Goal: Transaction & Acquisition: Purchase product/service

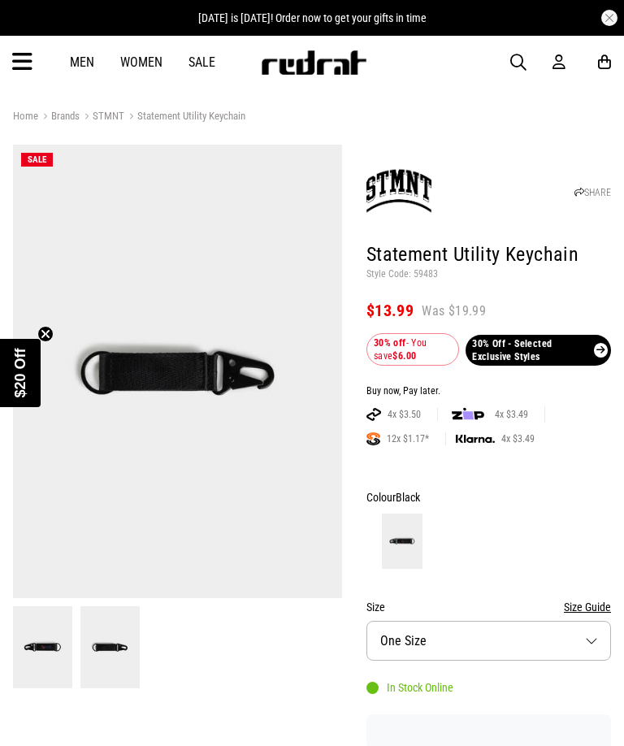
click at [201, 55] on link "Sale" at bounding box center [202, 61] width 27 height 15
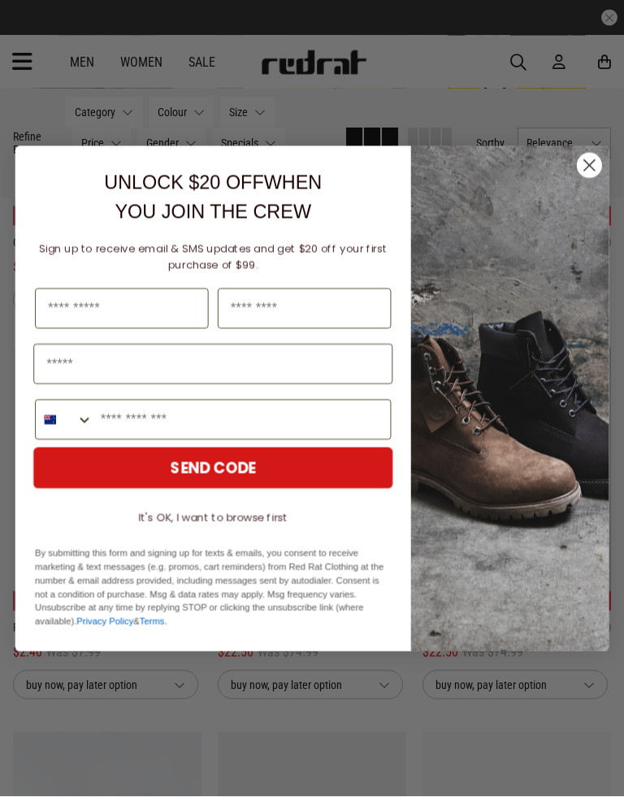
scroll to position [1147, 0]
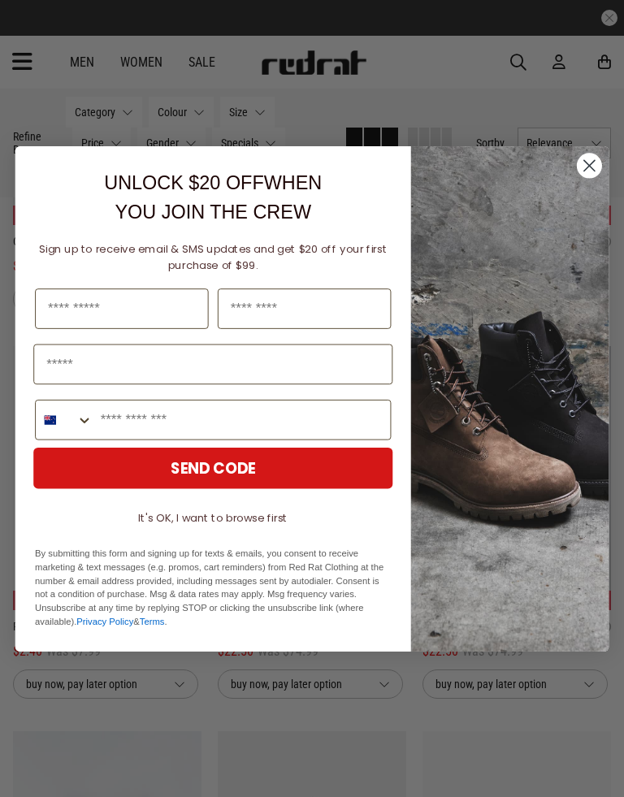
click at [592, 172] on circle "Close dialog" at bounding box center [589, 165] width 25 height 25
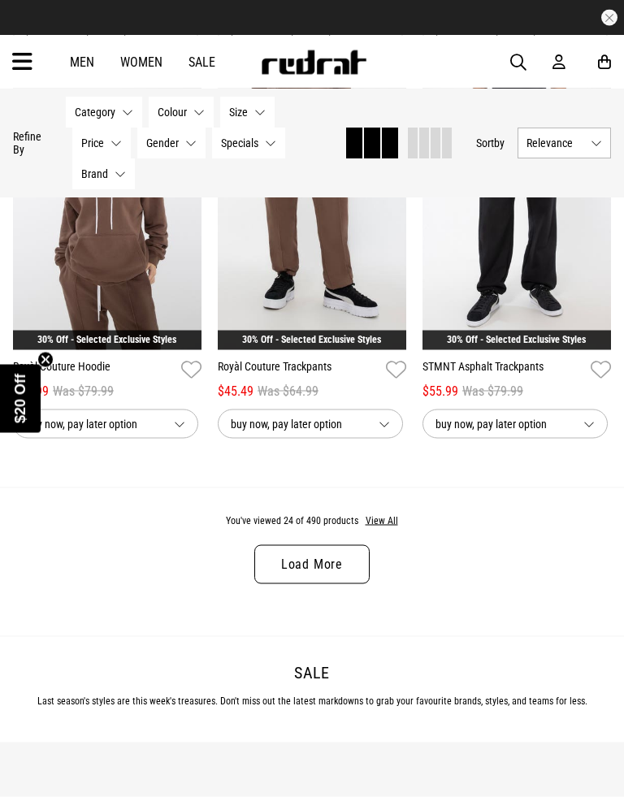
scroll to position [2948, 0]
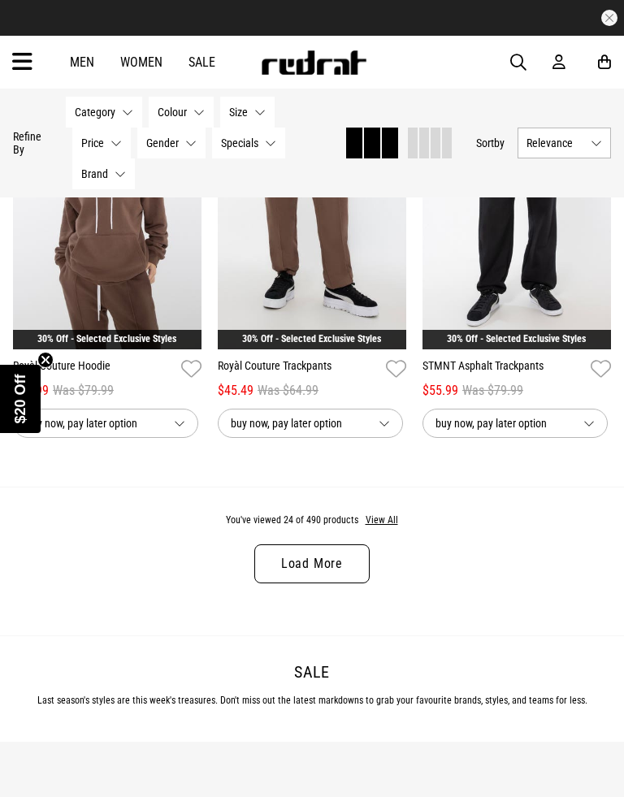
click at [336, 578] on link "Load More" at bounding box center [311, 564] width 115 height 39
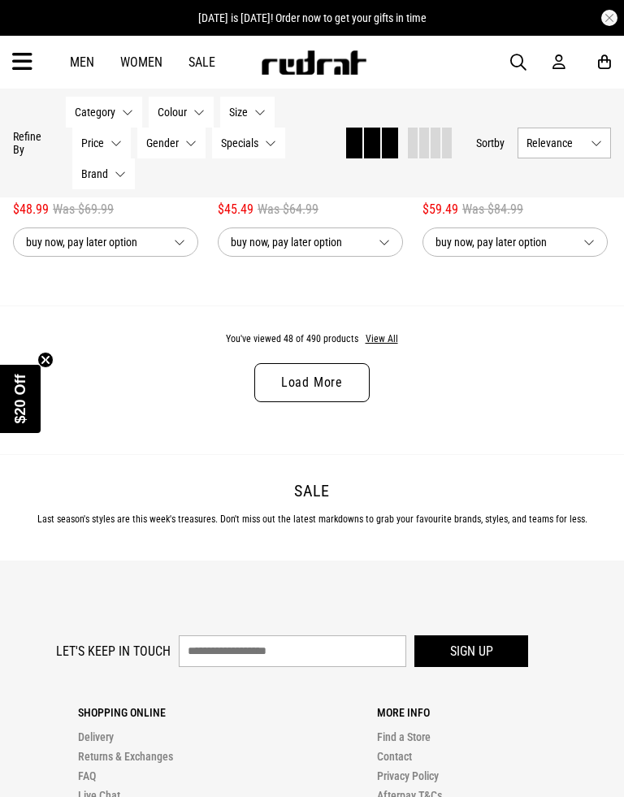
scroll to position [6220, 0]
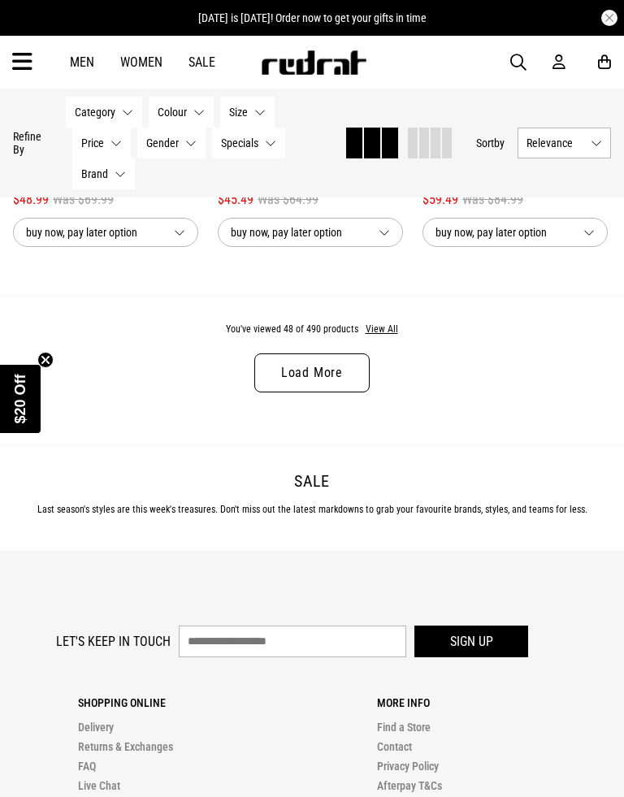
click at [326, 382] on link "Load More" at bounding box center [311, 373] width 115 height 39
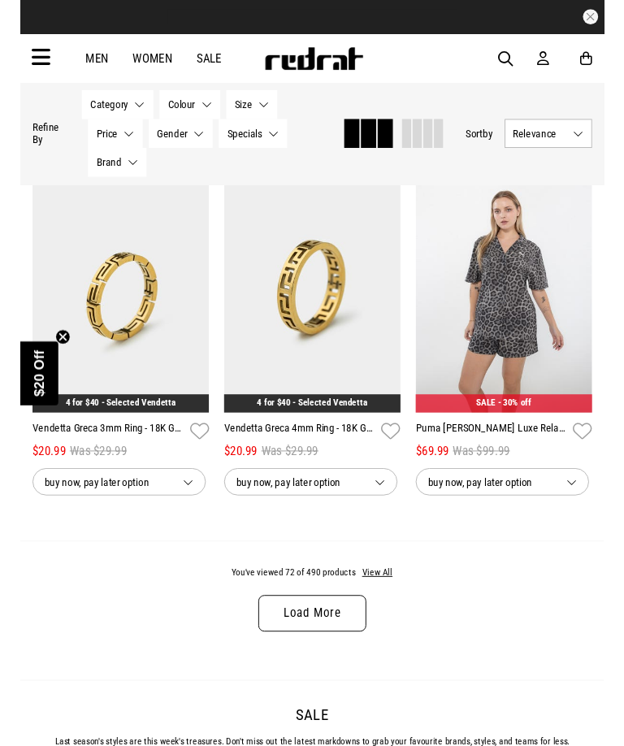
scroll to position [9018, 0]
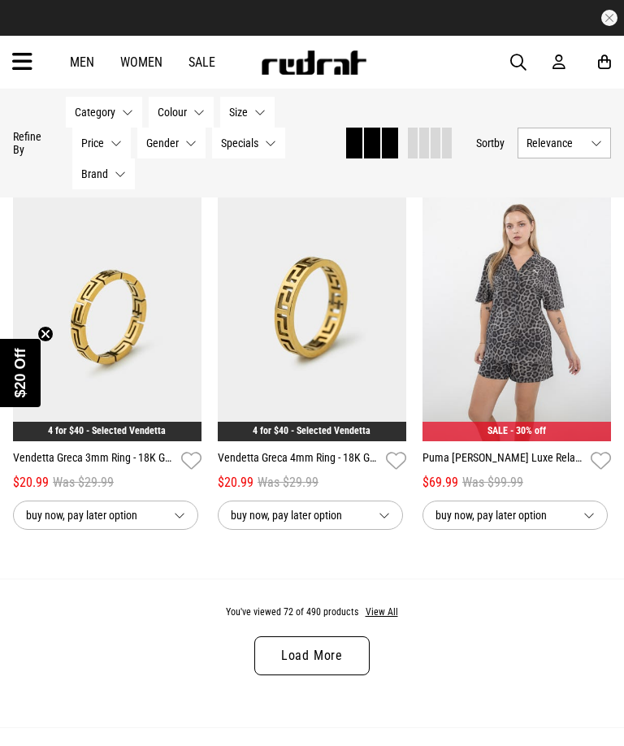
click at [295, 676] on link "Load More" at bounding box center [311, 656] width 115 height 39
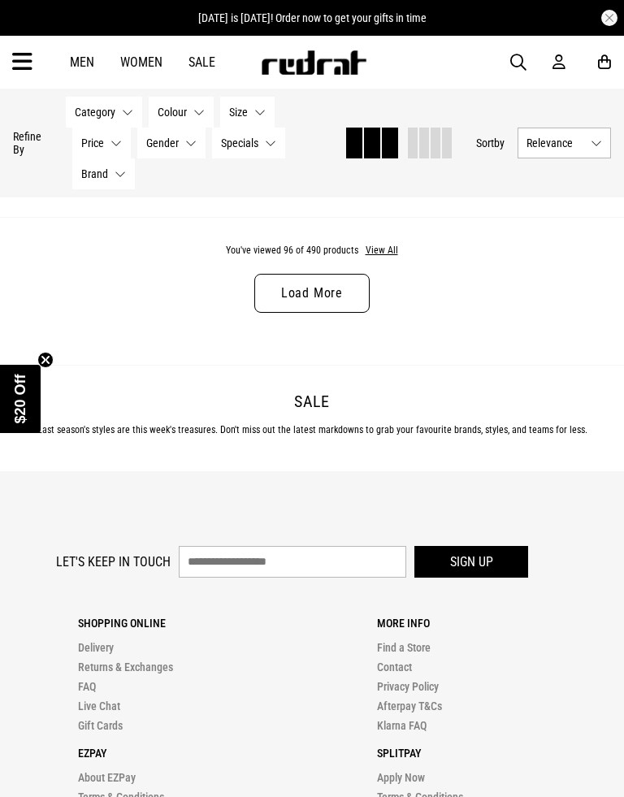
scroll to position [12485, 0]
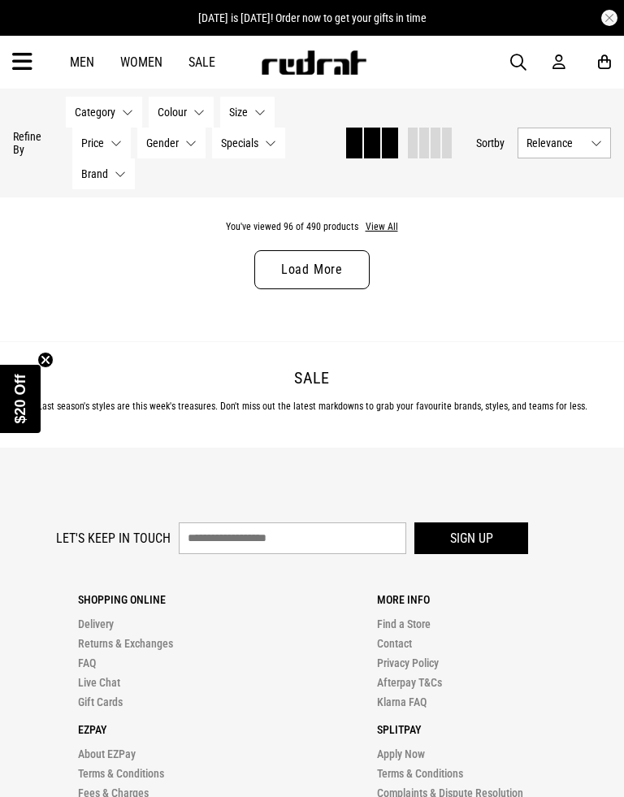
click at [335, 289] on link "Load More" at bounding box center [311, 269] width 115 height 39
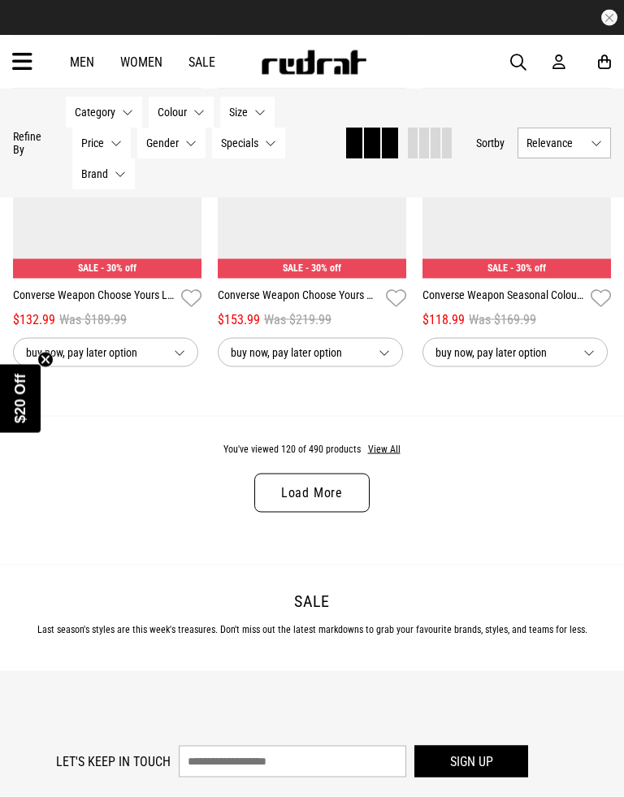
click at [310, 513] on link "Load More" at bounding box center [311, 493] width 115 height 39
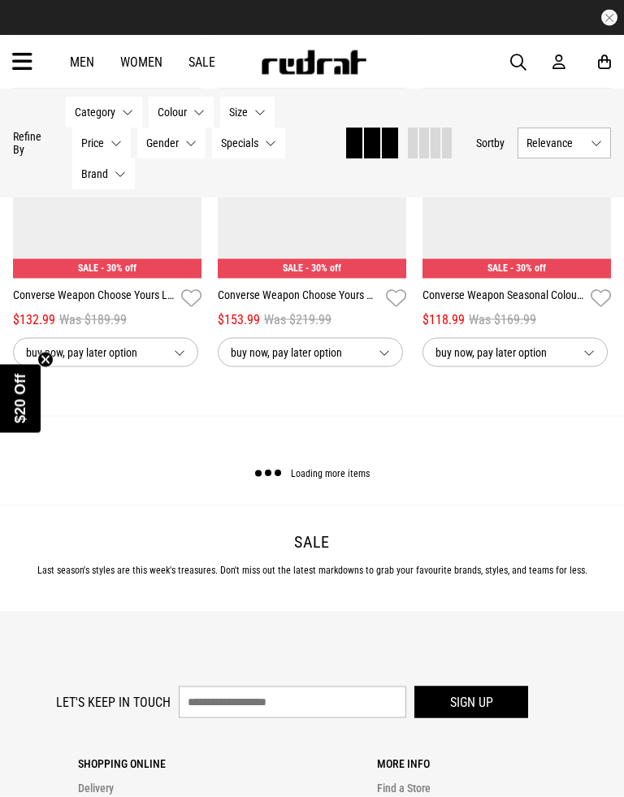
scroll to position [15344, 0]
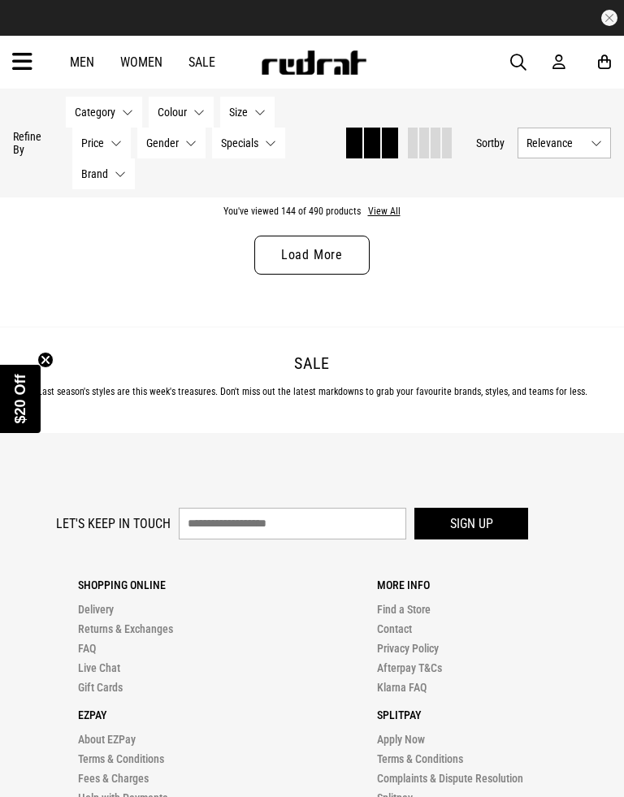
scroll to position [18541, 0]
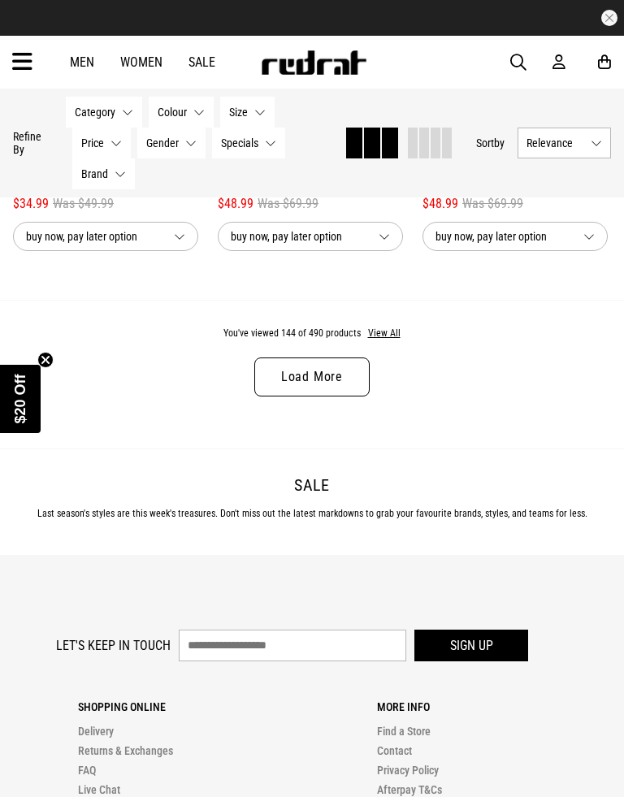
click at [328, 397] on link "Load More" at bounding box center [311, 377] width 115 height 39
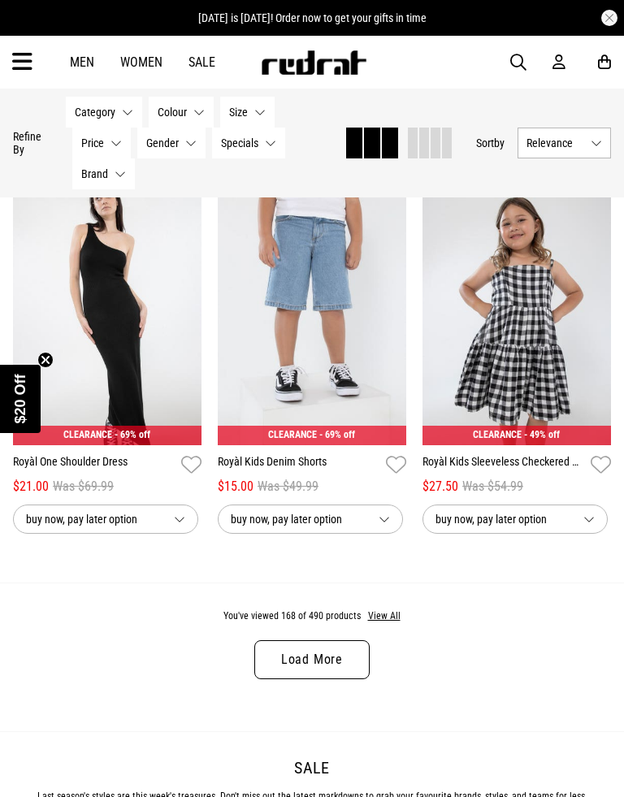
scroll to position [21337, 0]
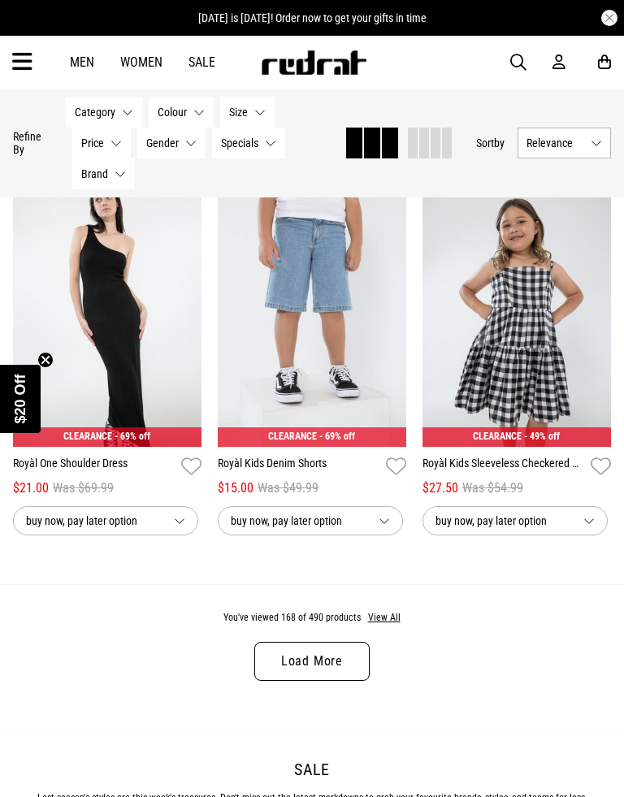
click at [111, 479] on link "Royàl One Shoulder Dress" at bounding box center [94, 467] width 162 height 24
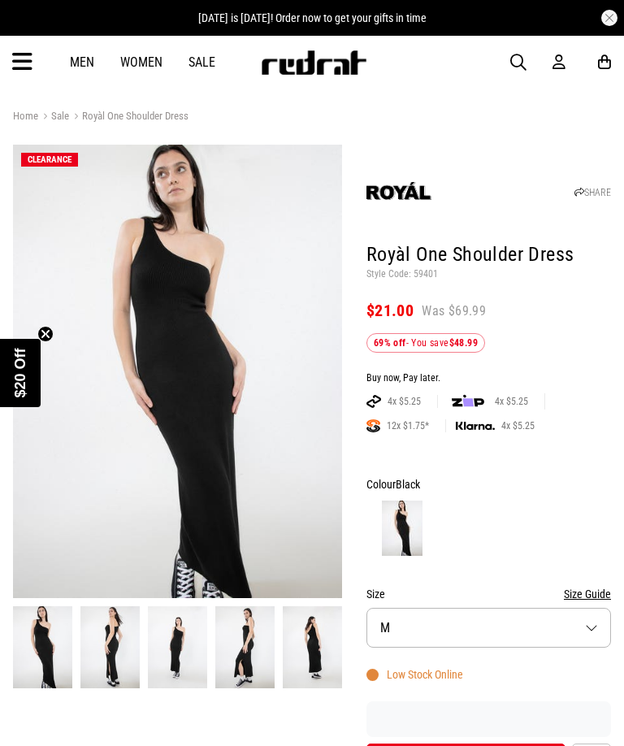
click at [114, 641] on img at bounding box center [109, 647] width 59 height 82
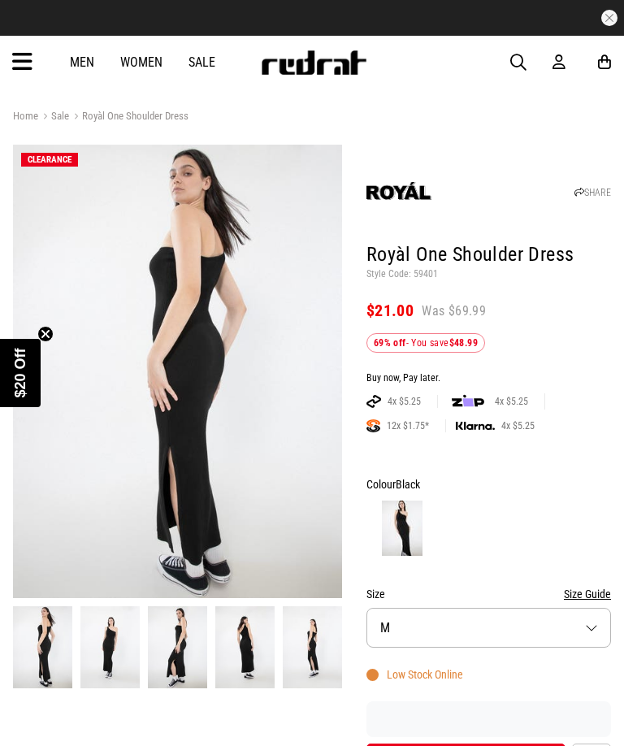
click at [590, 619] on button "Size M" at bounding box center [489, 628] width 245 height 40
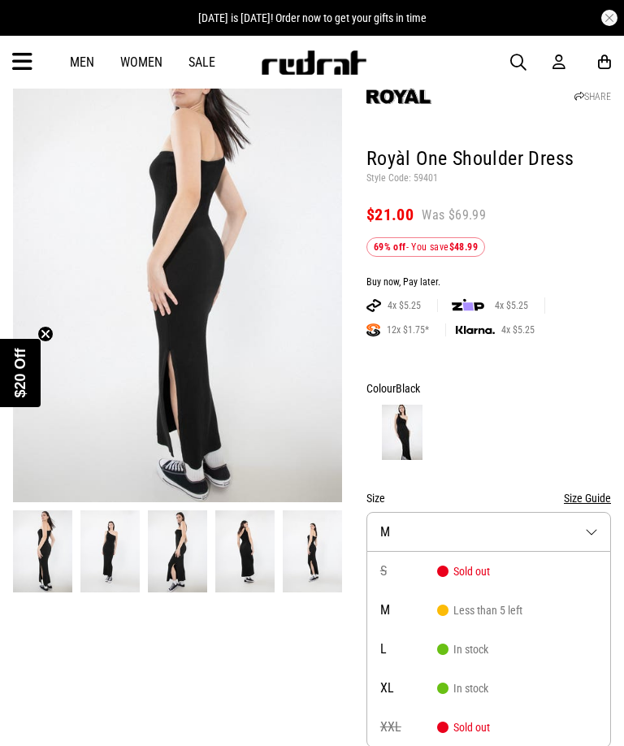
click at [89, 552] on img at bounding box center [109, 552] width 59 height 82
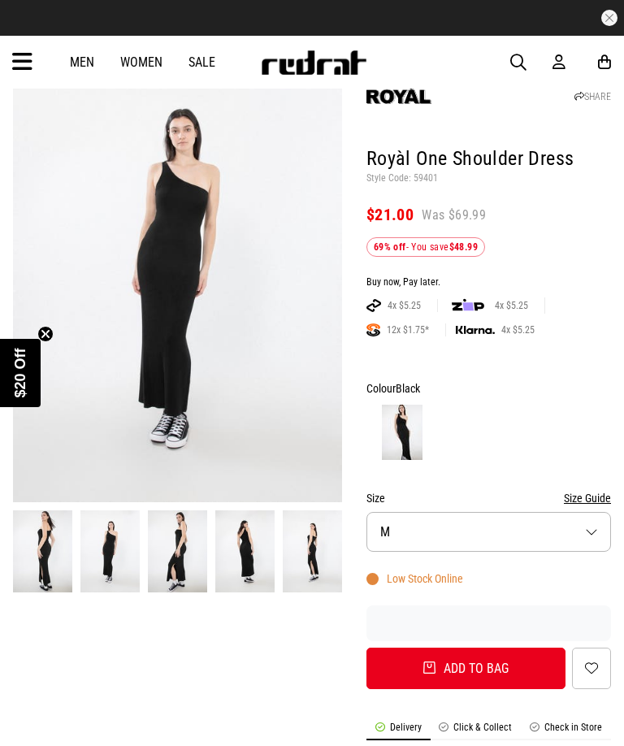
click at [176, 549] on img at bounding box center [177, 552] width 59 height 82
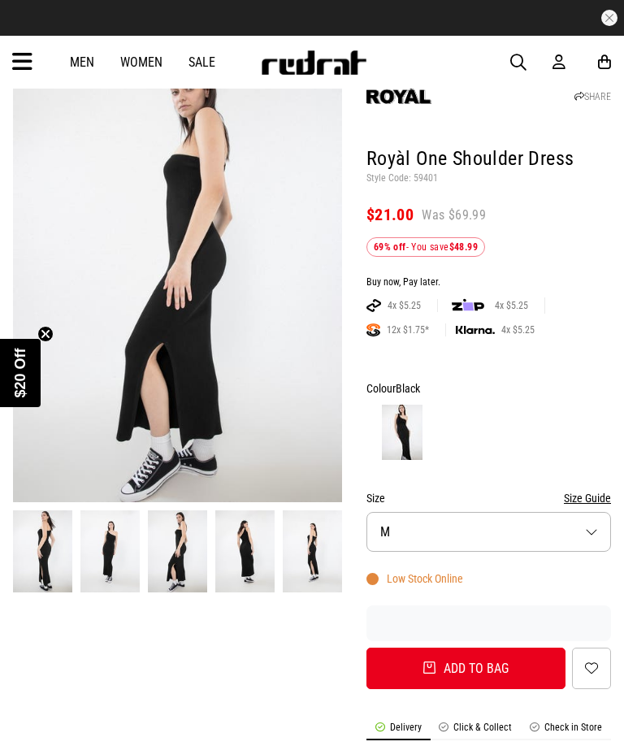
click at [189, 543] on img at bounding box center [177, 552] width 59 height 82
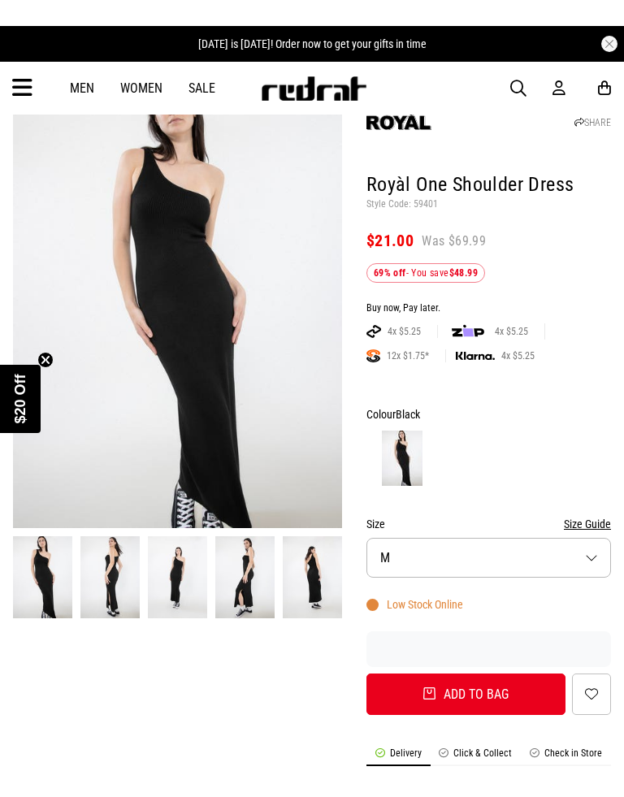
scroll to position [244, 0]
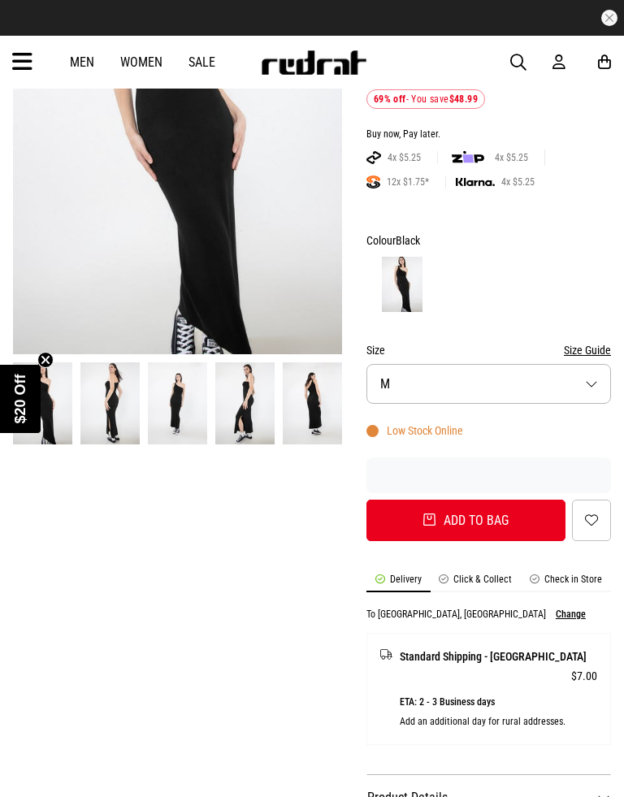
click at [513, 520] on button "Add to bag" at bounding box center [466, 520] width 199 height 41
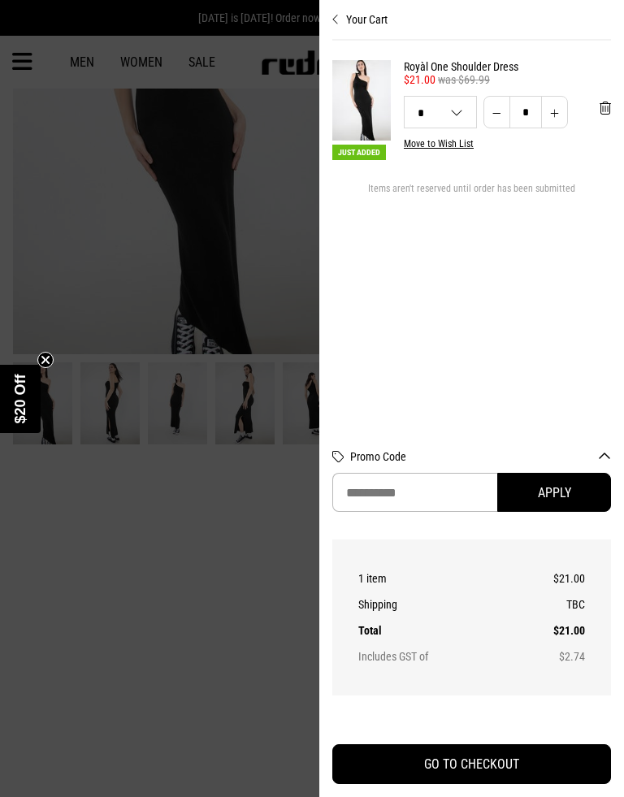
click at [42, 367] on icon "Close teaser" at bounding box center [45, 360] width 16 height 16
click at [554, 745] on button "GO TO CHECKOUT" at bounding box center [471, 765] width 279 height 40
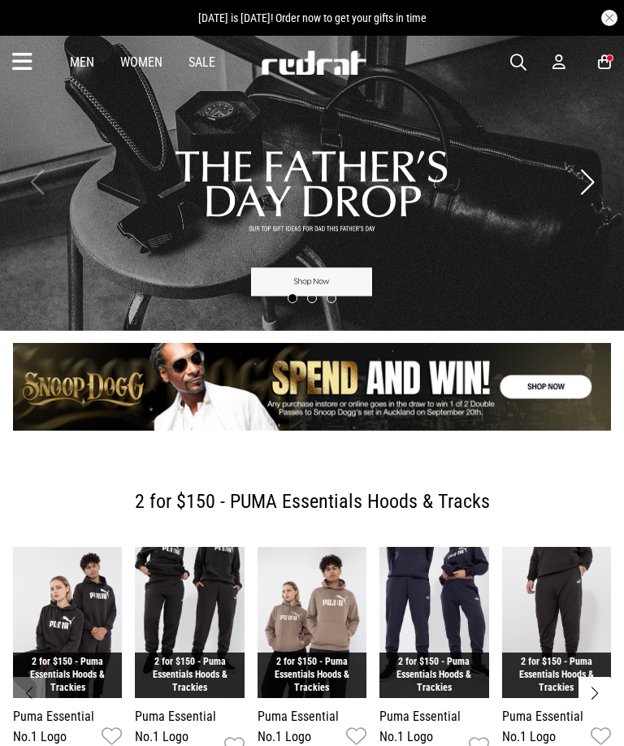
click at [202, 50] on div "Men Women Sale Sign in New Back Footwear Back Mens Back Womens Back Youth & Kid…" at bounding box center [312, 62] width 624 height 53
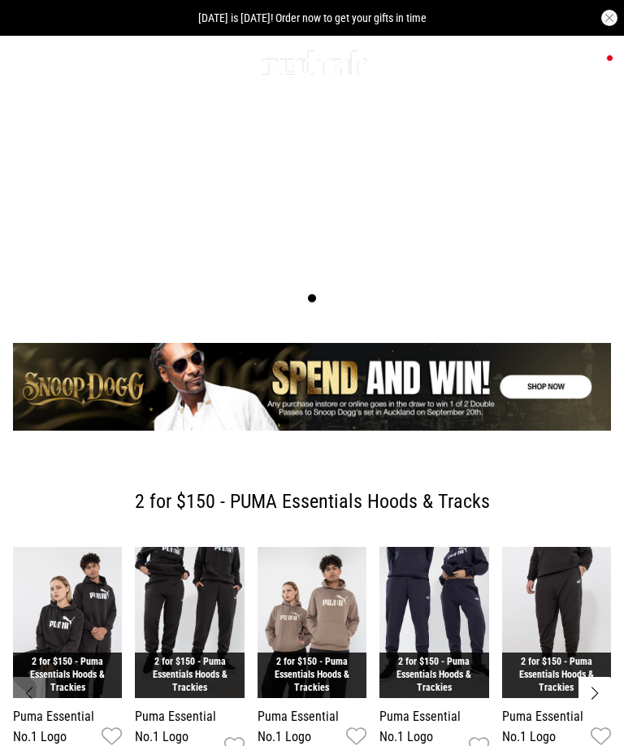
click at [205, 68] on link "Sale" at bounding box center [202, 61] width 27 height 15
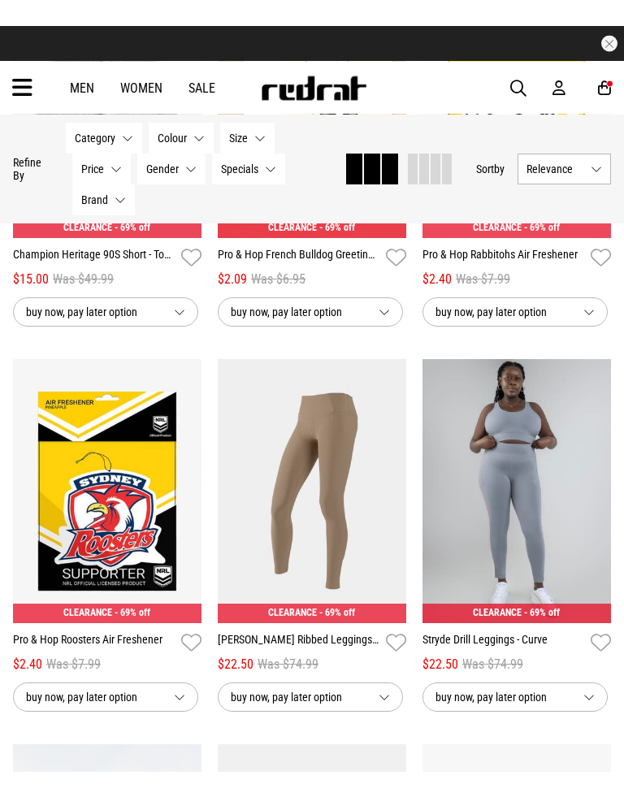
scroll to position [1203, 0]
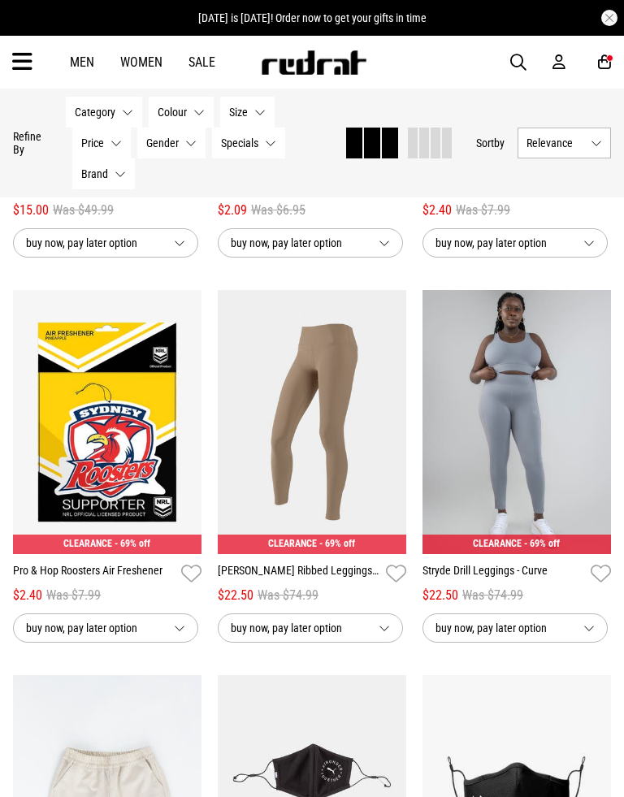
click at [309, 478] on img at bounding box center [312, 422] width 189 height 264
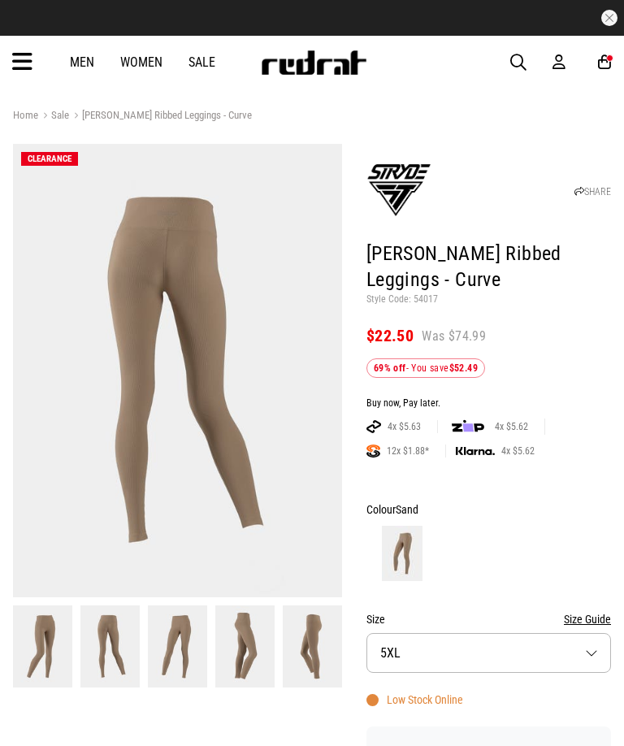
click at [208, 58] on link "Sale" at bounding box center [202, 61] width 27 height 15
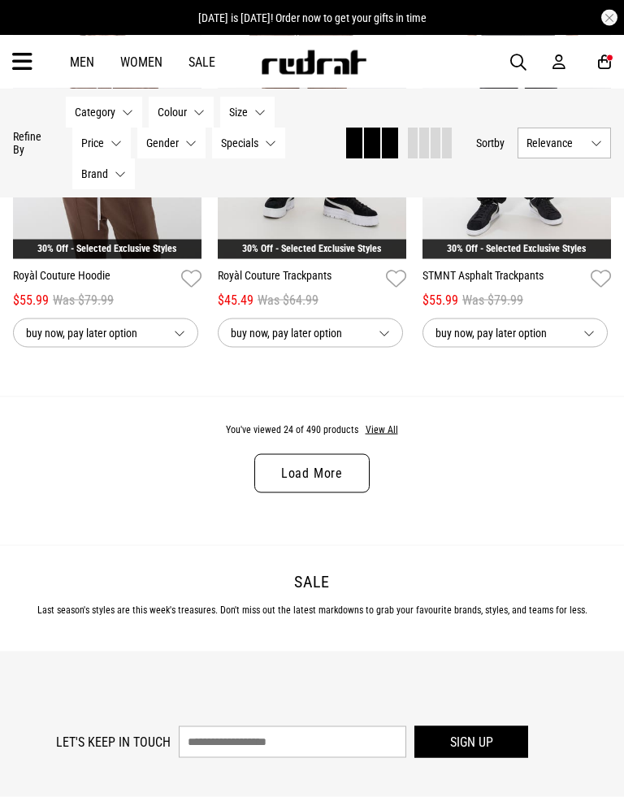
click at [313, 480] on link "Load More" at bounding box center [311, 473] width 115 height 39
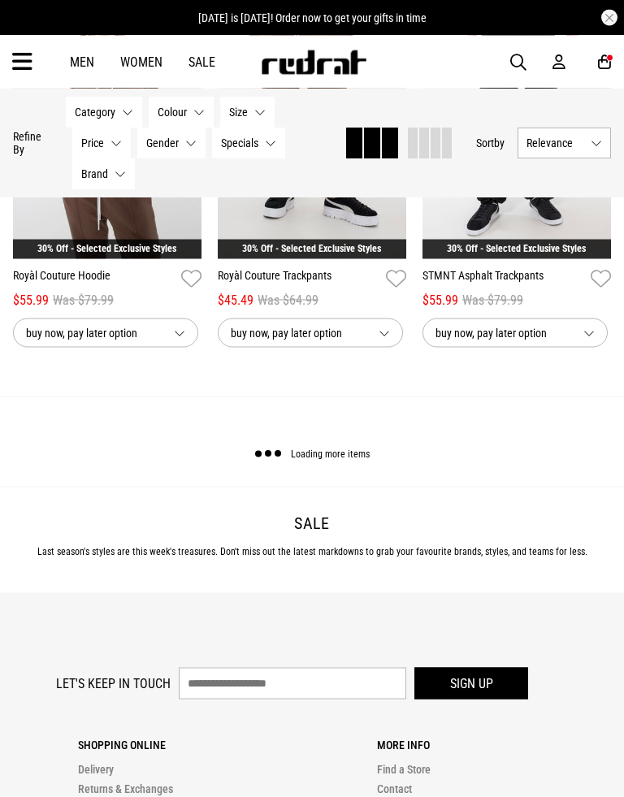
scroll to position [3039, 0]
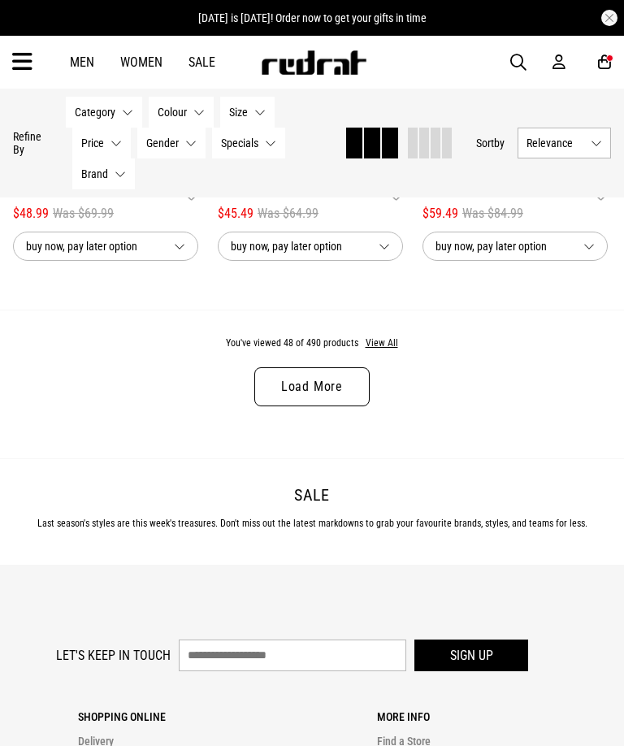
scroll to position [6083, 0]
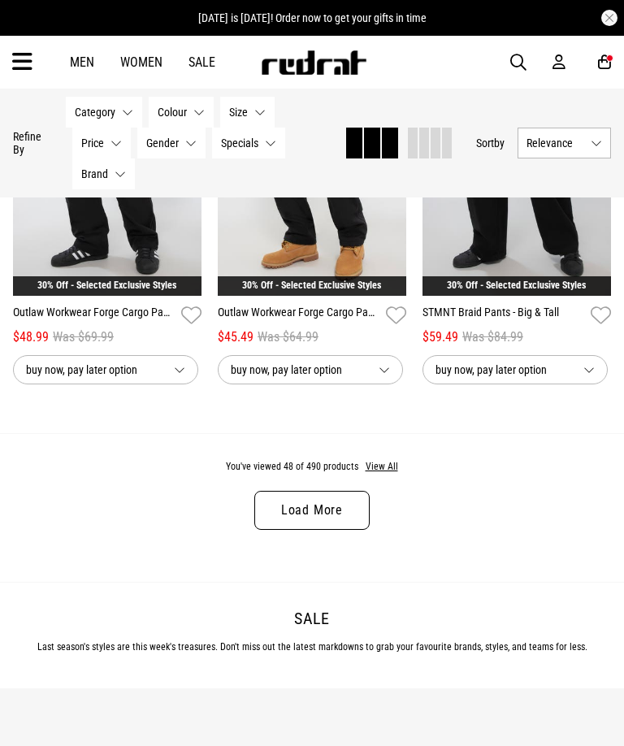
click at [313, 530] on link "Load More" at bounding box center [311, 510] width 115 height 39
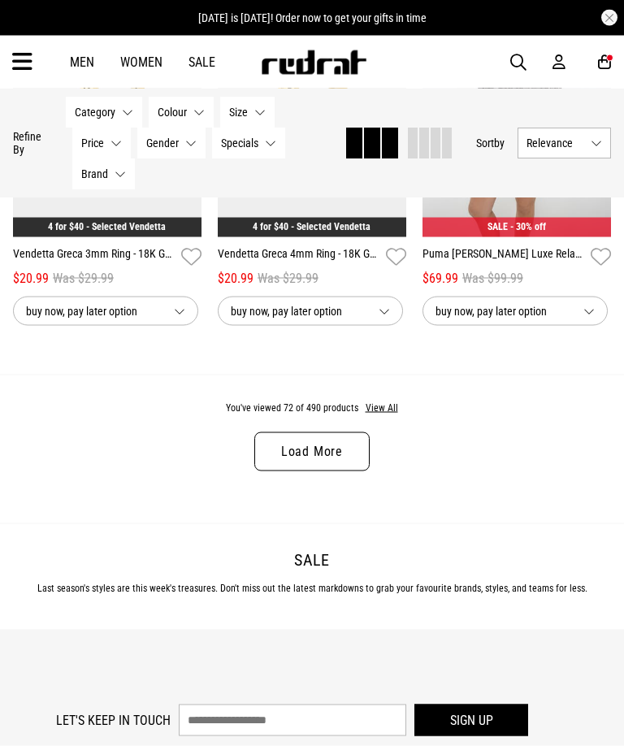
scroll to position [9212, 0]
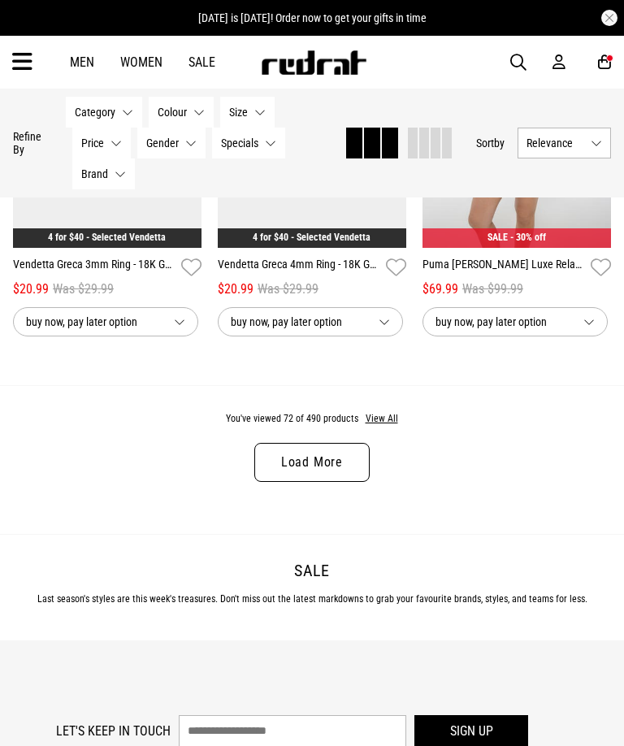
click at [313, 482] on link "Load More" at bounding box center [311, 462] width 115 height 39
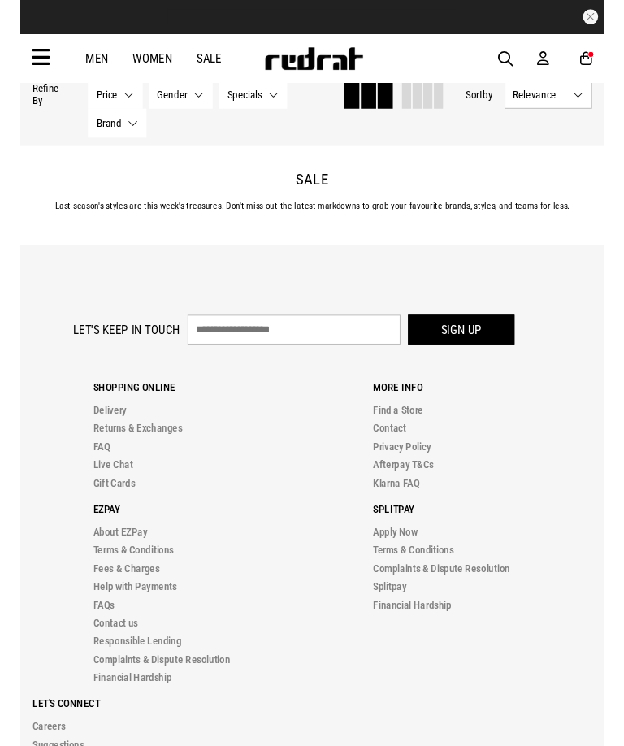
scroll to position [12299, 0]
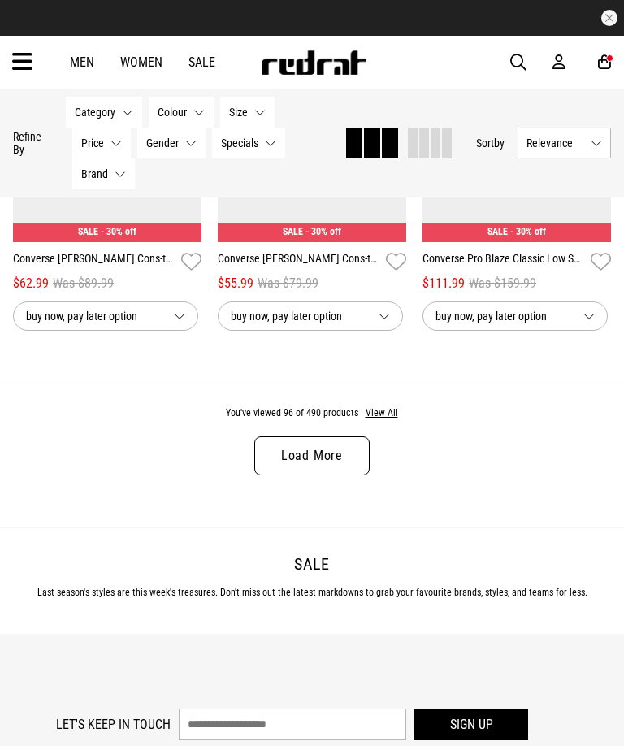
click at [333, 476] on link "Load More" at bounding box center [311, 456] width 115 height 39
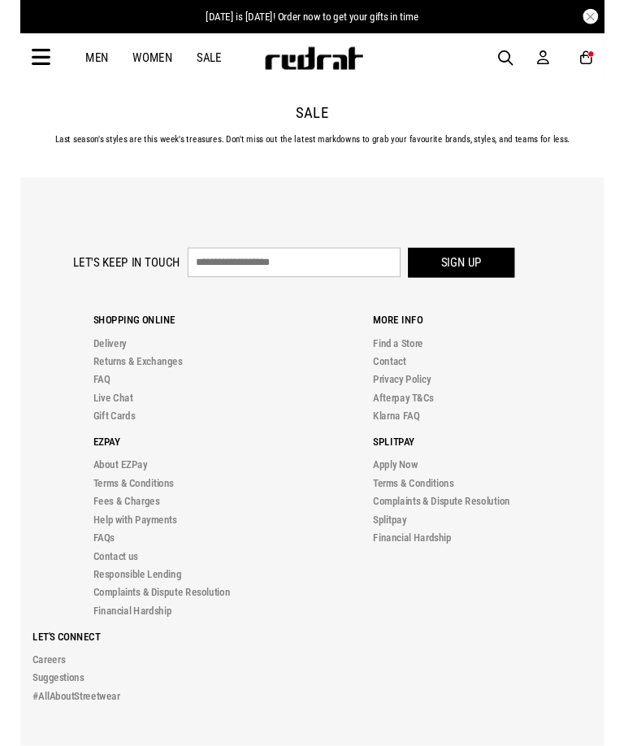
scroll to position [15449, 0]
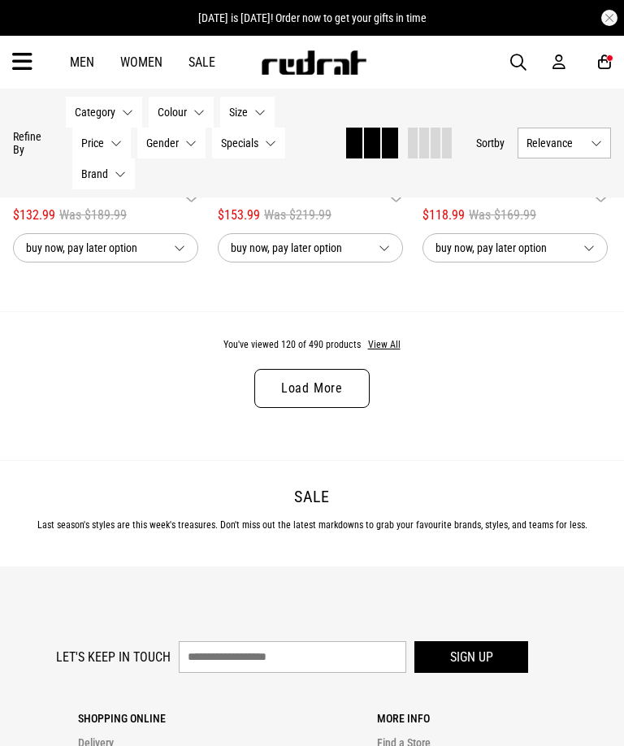
click at [341, 408] on link "Load More" at bounding box center [311, 388] width 115 height 39
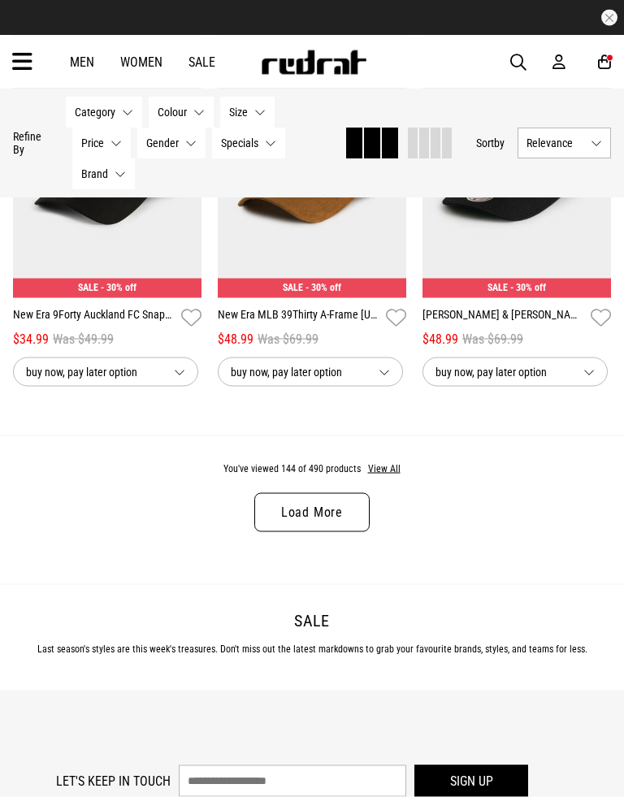
click at [341, 532] on link "Load More" at bounding box center [311, 512] width 115 height 39
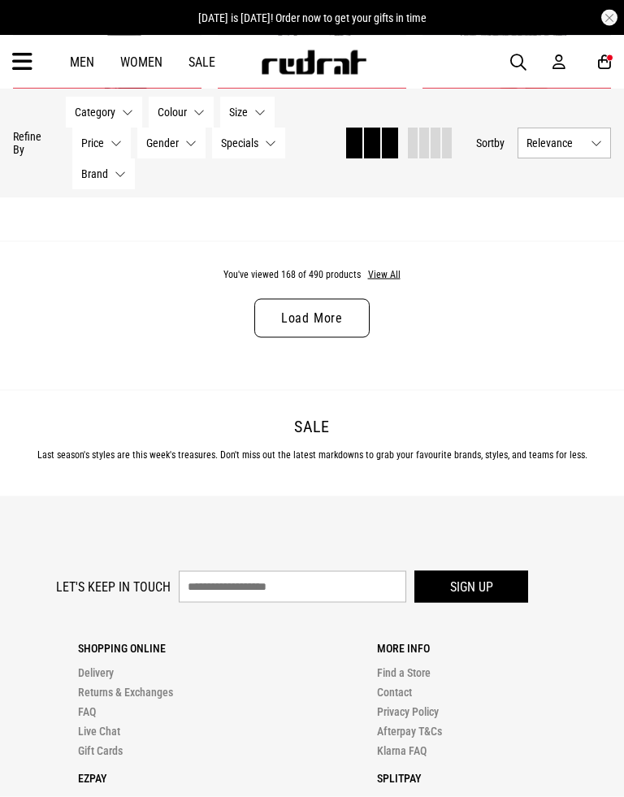
click at [327, 338] on link "Load More" at bounding box center [311, 318] width 115 height 39
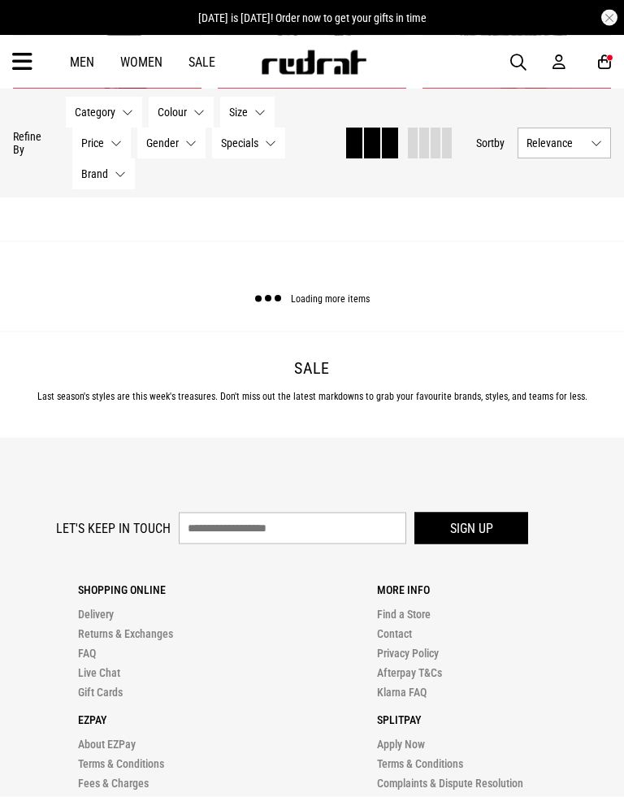
scroll to position [21681, 0]
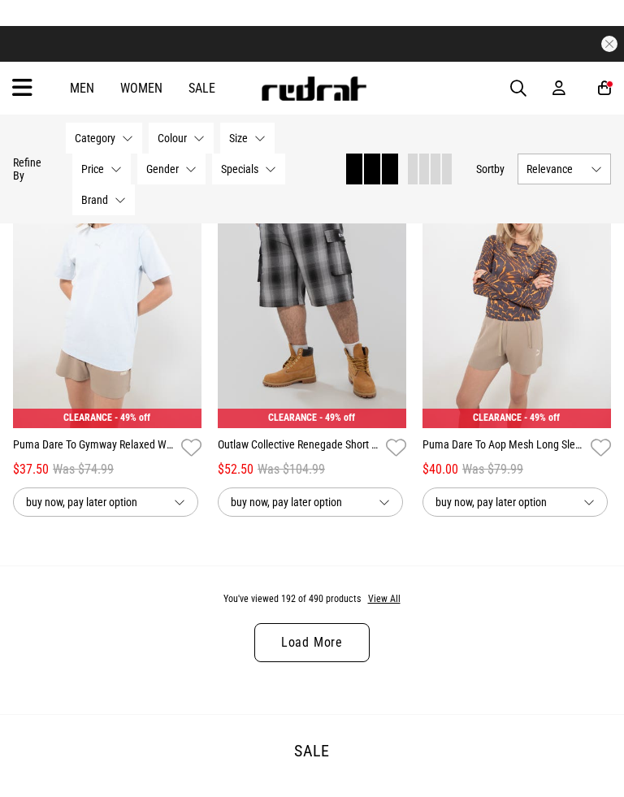
scroll to position [24573, 0]
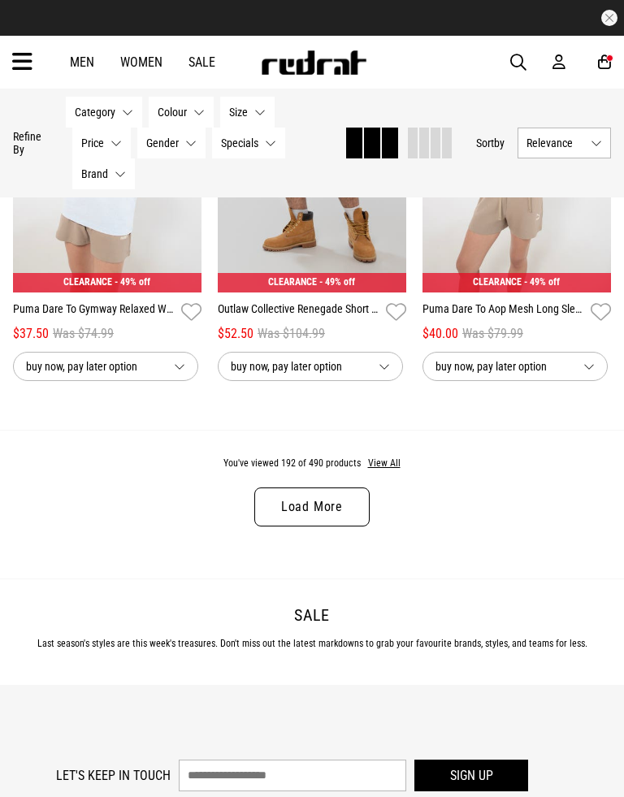
click at [365, 527] on link "Load More" at bounding box center [311, 507] width 115 height 39
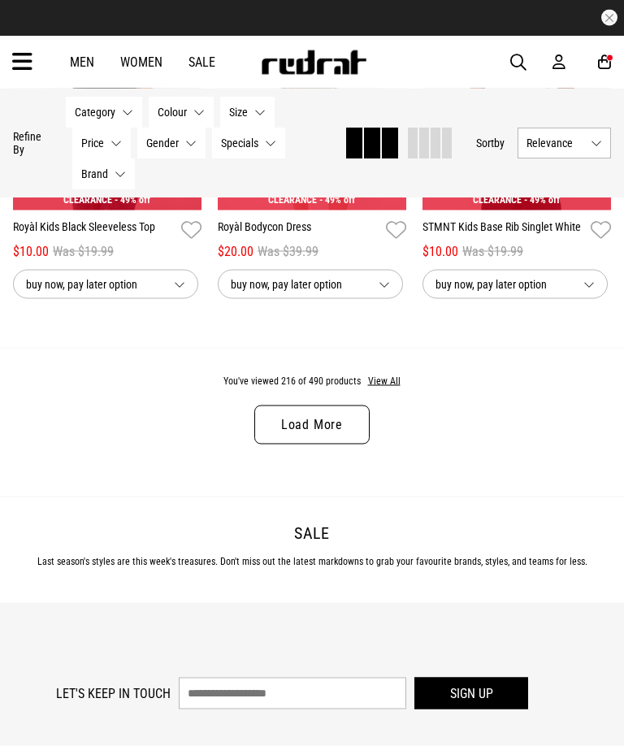
scroll to position [27736, 0]
click at [299, 444] on link "Load More" at bounding box center [311, 424] width 115 height 39
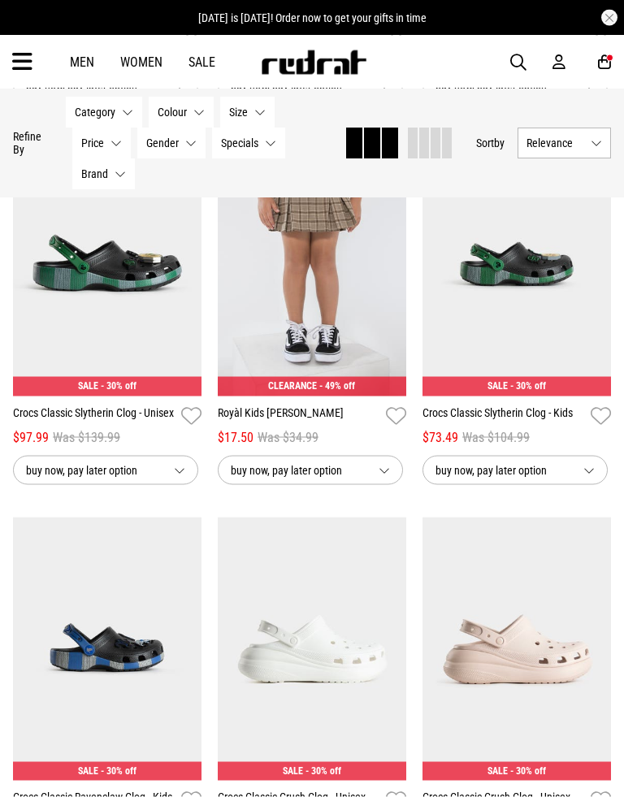
scroll to position [29861, 0]
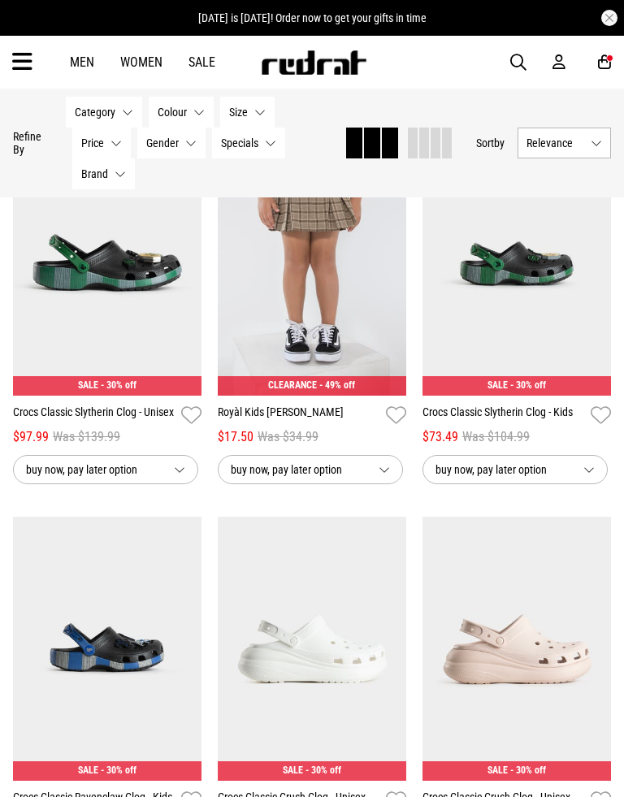
click at [260, 396] on img at bounding box center [312, 264] width 189 height 264
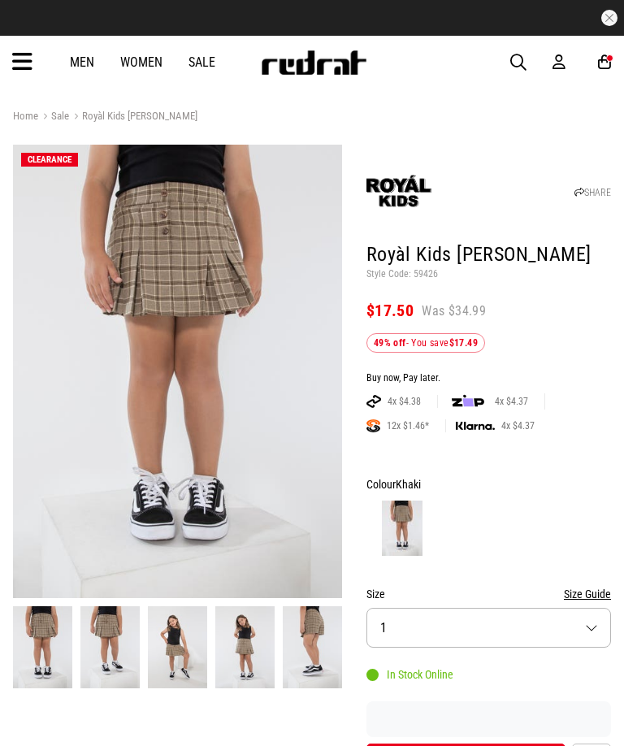
click at [197, 35] on article "30 Day Returns Free Delivery Over $175" at bounding box center [312, 18] width 624 height 36
click at [194, 78] on div "Men Women Sale Sign in New Back Footwear Back Mens Back Womens Back Youth & Kid…" at bounding box center [312, 62] width 624 height 53
click at [209, 48] on div "Men Women Sale Sign in New Back Footwear Back Mens Back Womens Back Youth & Kid…" at bounding box center [312, 62] width 624 height 53
click at [202, 61] on link "Sale" at bounding box center [202, 61] width 27 height 15
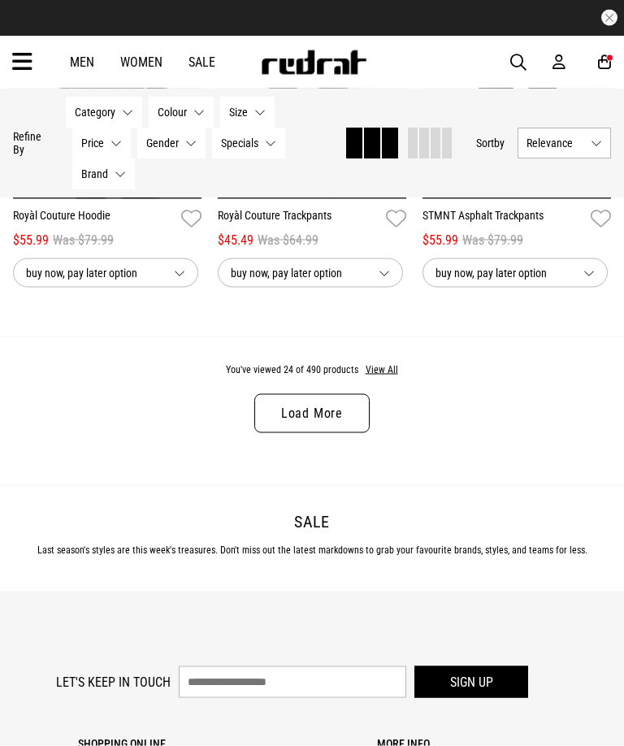
click at [341, 425] on link "Load More" at bounding box center [311, 413] width 115 height 39
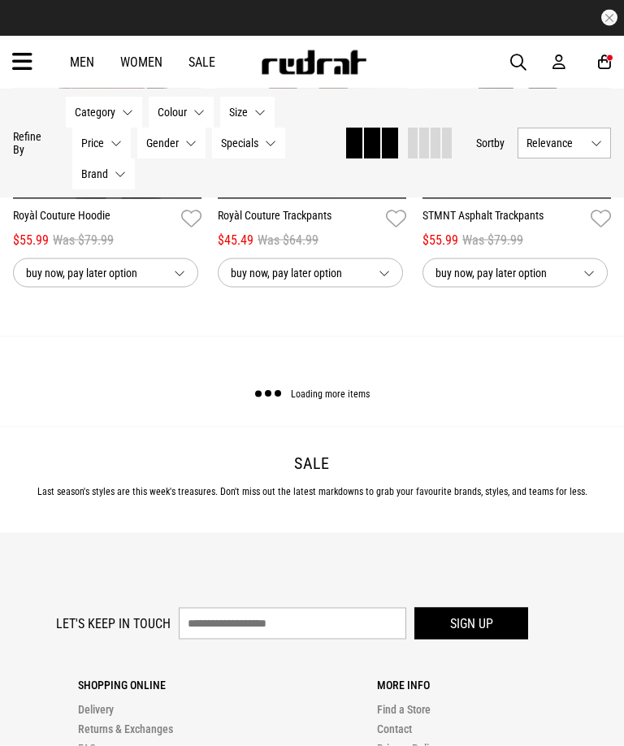
scroll to position [3100, 0]
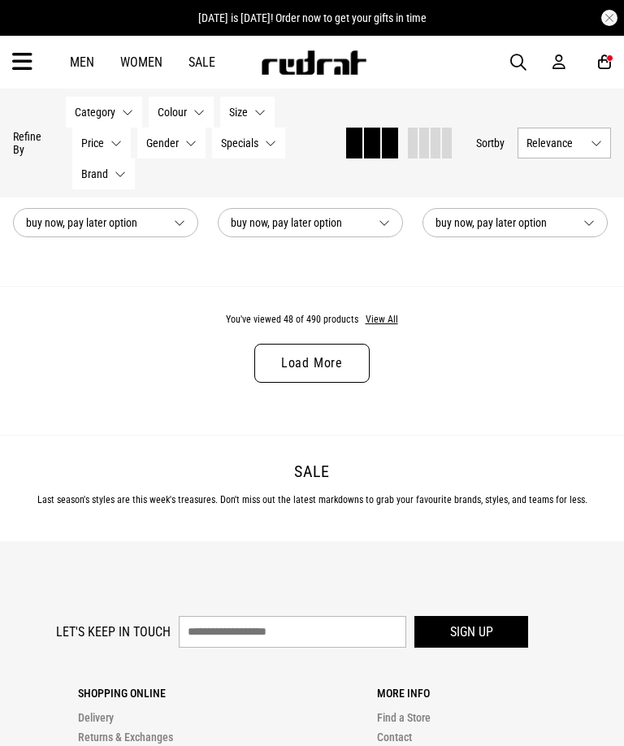
scroll to position [6197, 0]
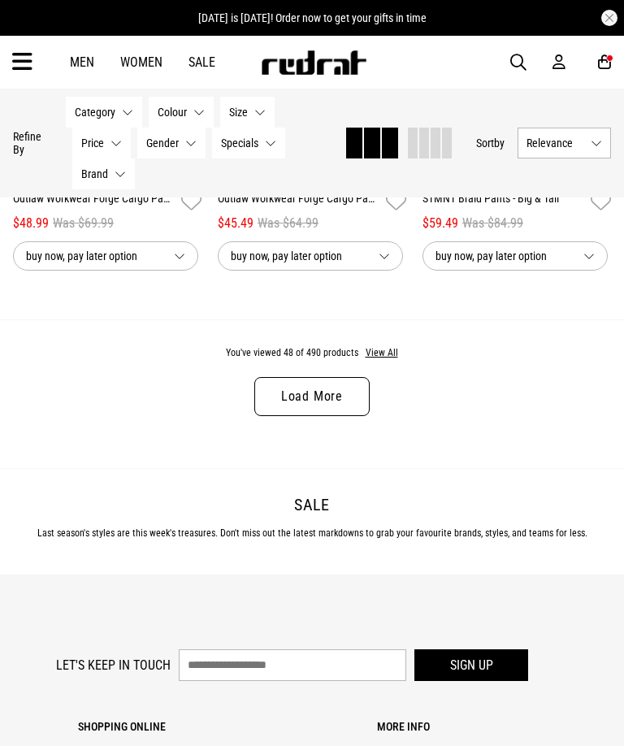
click at [354, 416] on link "Load More" at bounding box center [311, 396] width 115 height 39
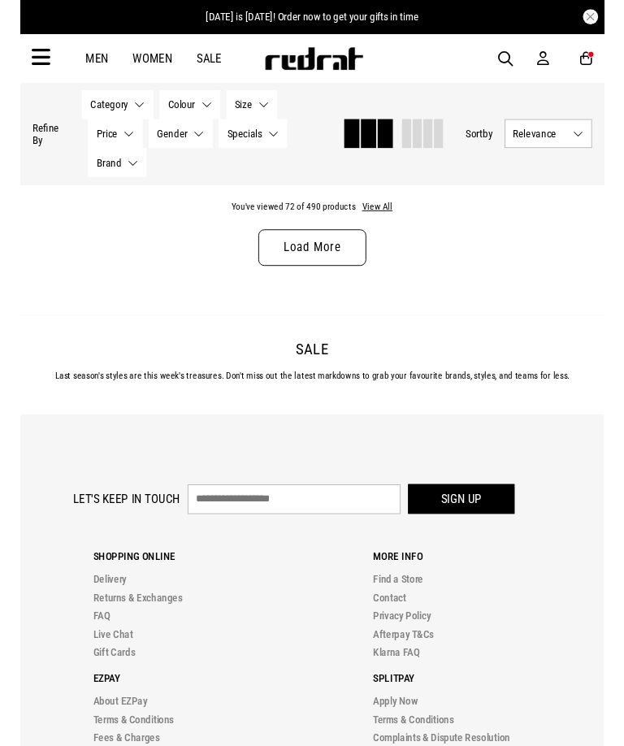
scroll to position [9344, 0]
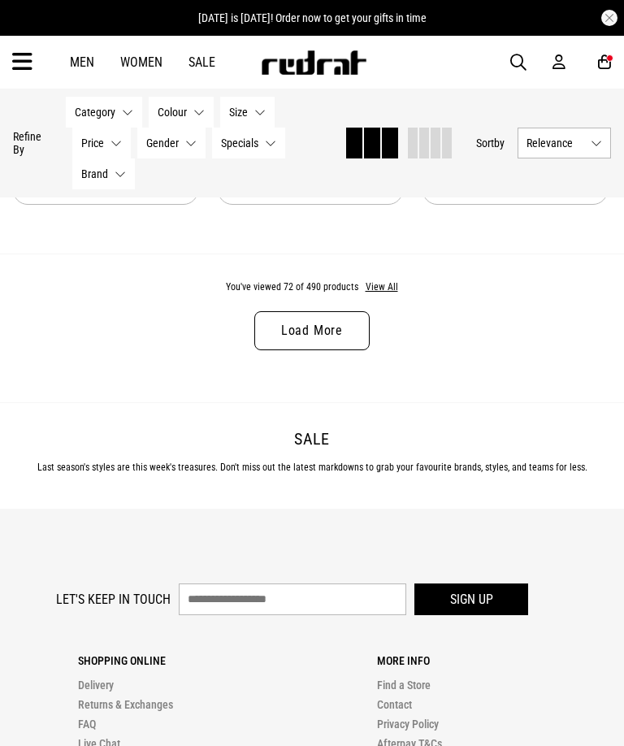
click at [344, 350] on link "Load More" at bounding box center [311, 330] width 115 height 39
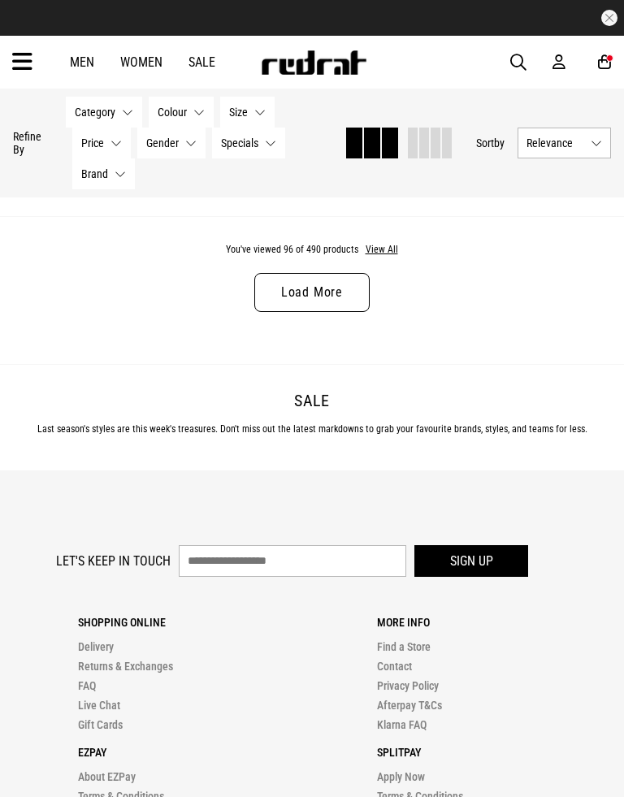
scroll to position [12479, 0]
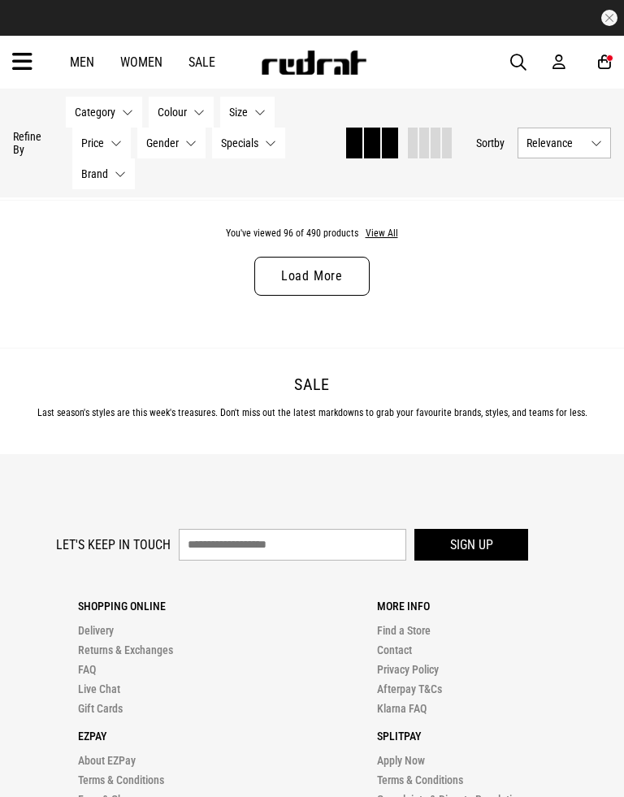
click at [331, 296] on link "Load More" at bounding box center [311, 276] width 115 height 39
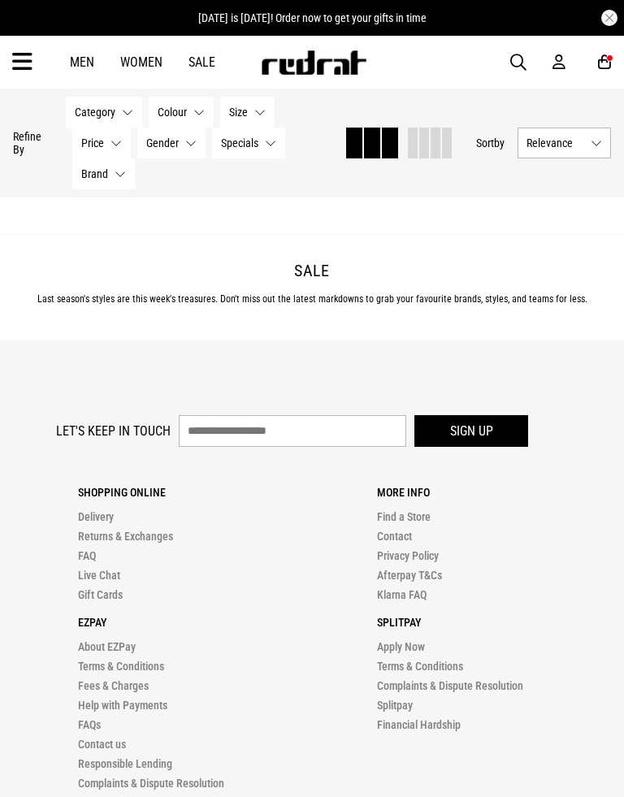
scroll to position [15579, 0]
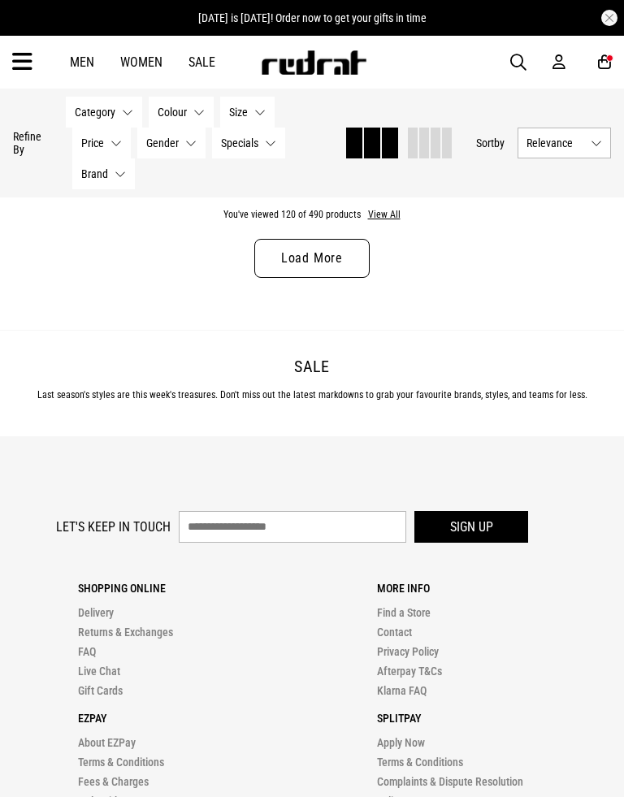
click at [330, 278] on link "Load More" at bounding box center [311, 258] width 115 height 39
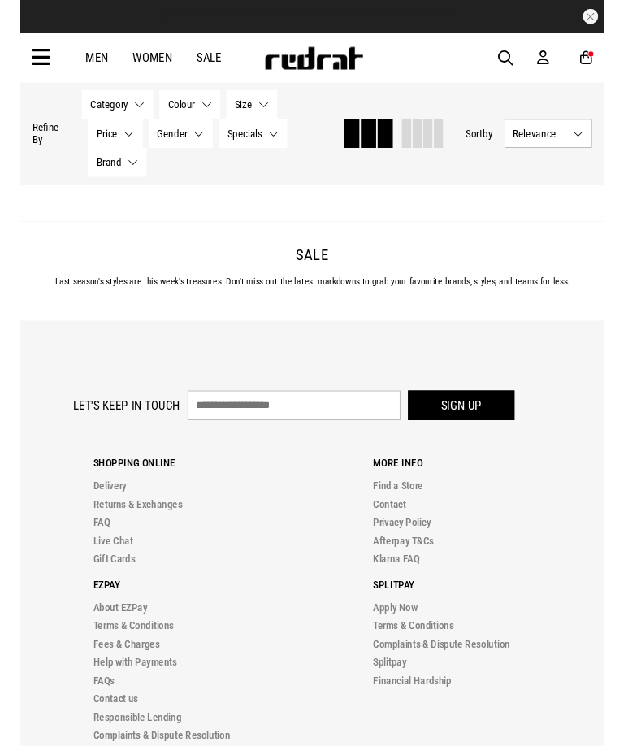
scroll to position [18684, 0]
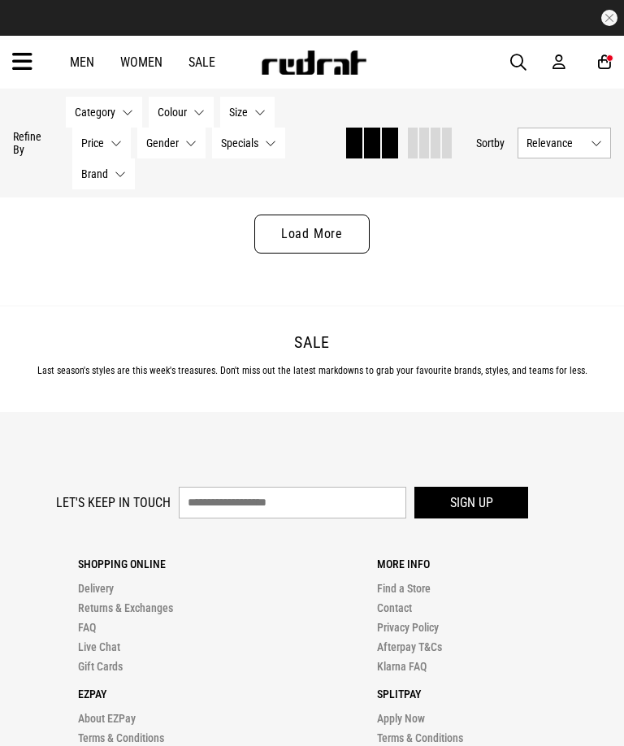
click at [352, 254] on link "Load More" at bounding box center [311, 234] width 115 height 39
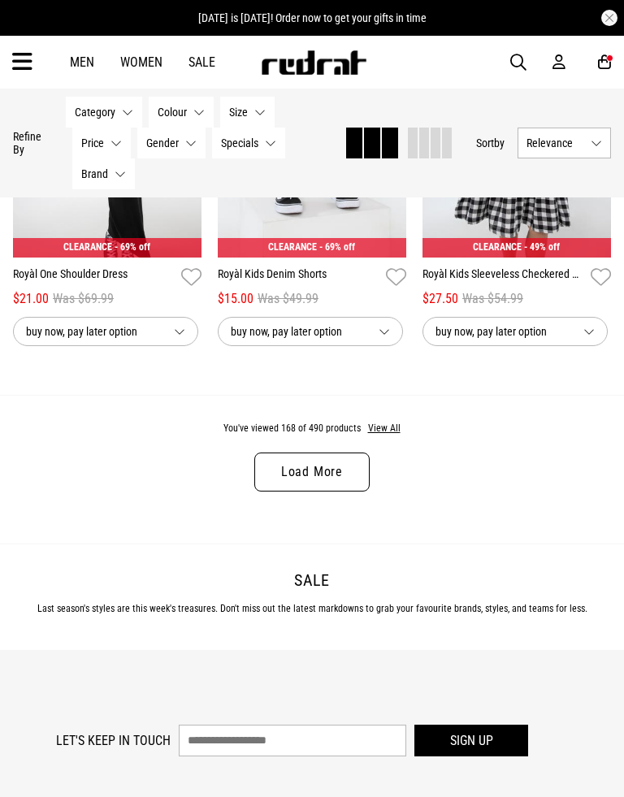
scroll to position [21543, 0]
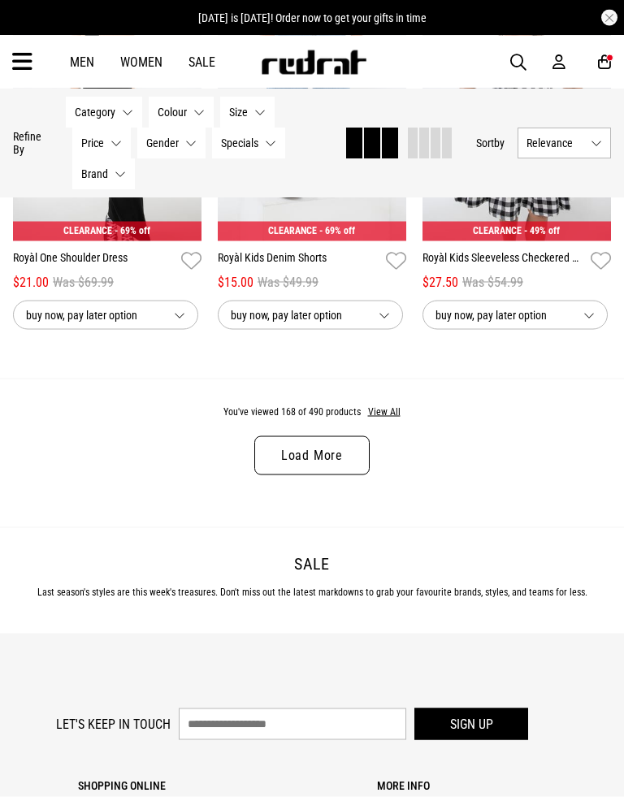
click at [337, 520] on div "You've viewed 168 of 490 products View All Load More" at bounding box center [312, 453] width 624 height 149
click at [338, 476] on link "Load More" at bounding box center [311, 456] width 115 height 39
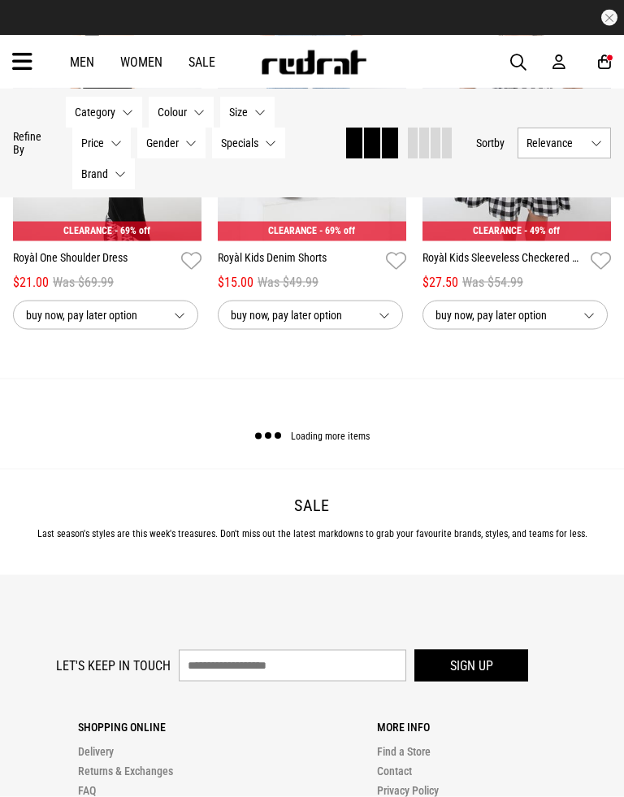
scroll to position [21544, 0]
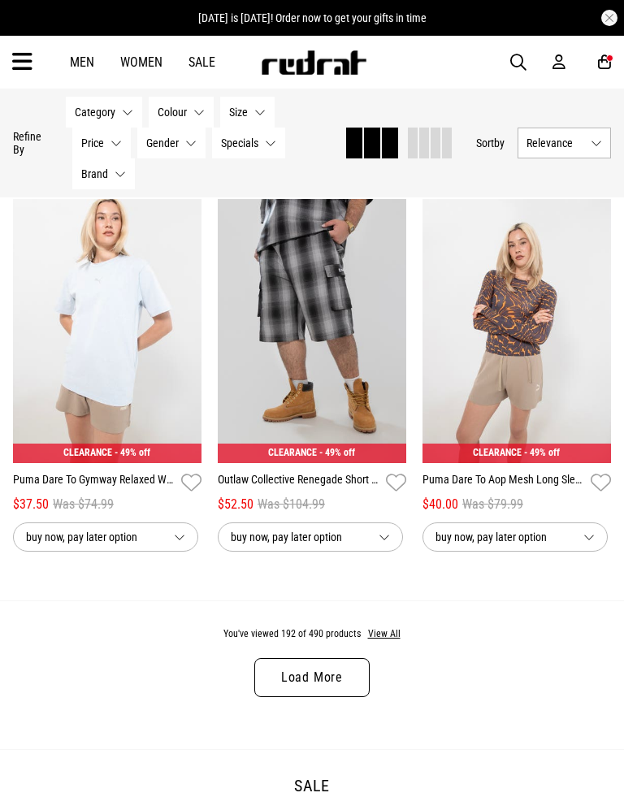
scroll to position [24521, 0]
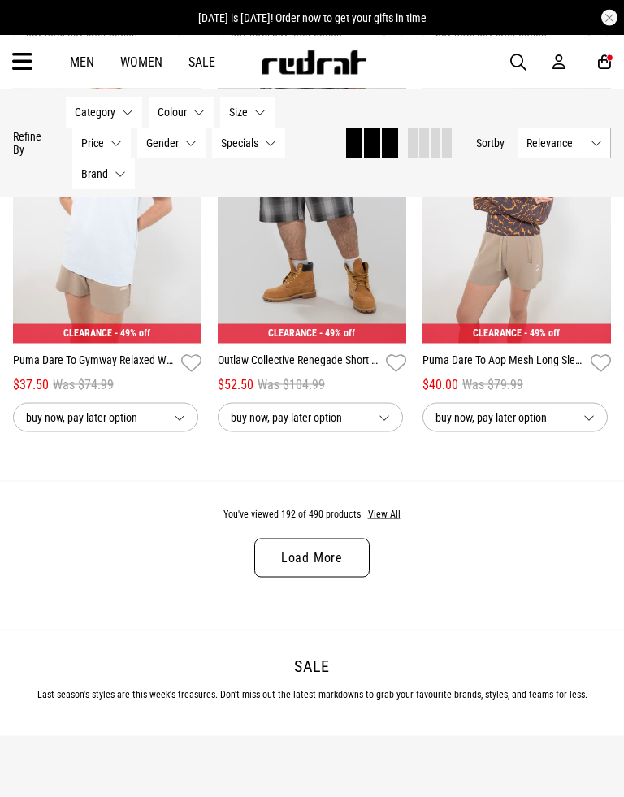
click at [324, 578] on link "Load More" at bounding box center [311, 558] width 115 height 39
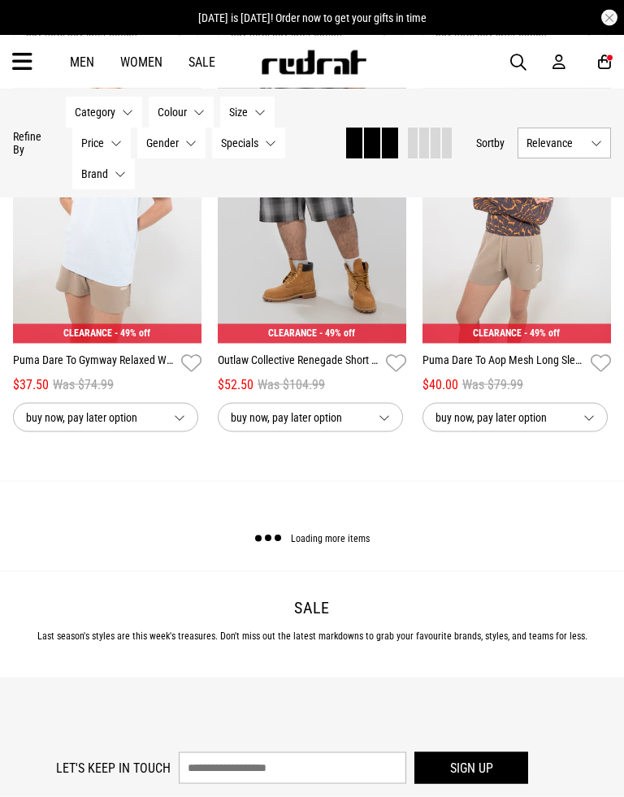
scroll to position [24522, 0]
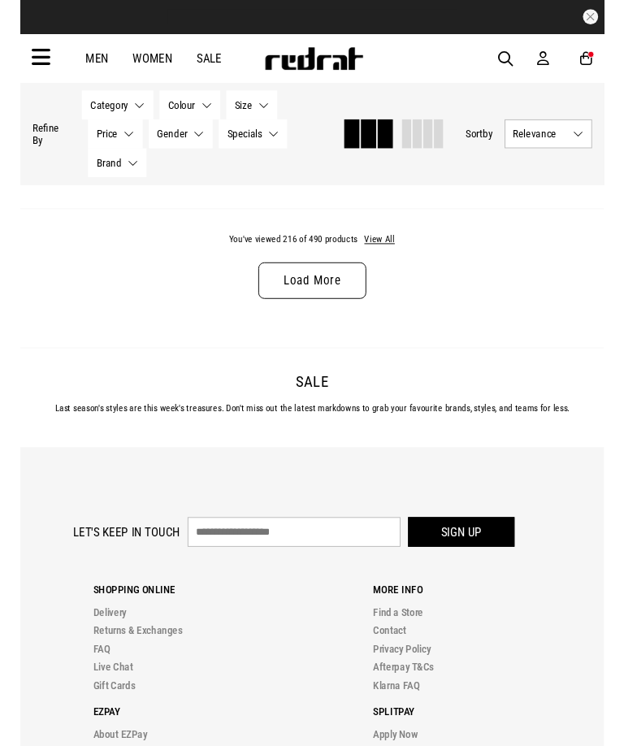
scroll to position [27824, 0]
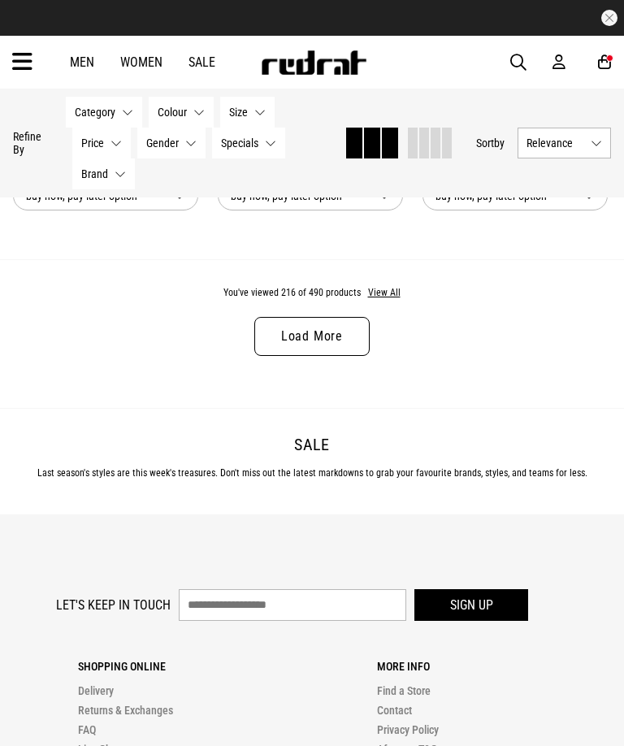
click at [332, 356] on link "Load More" at bounding box center [311, 336] width 115 height 39
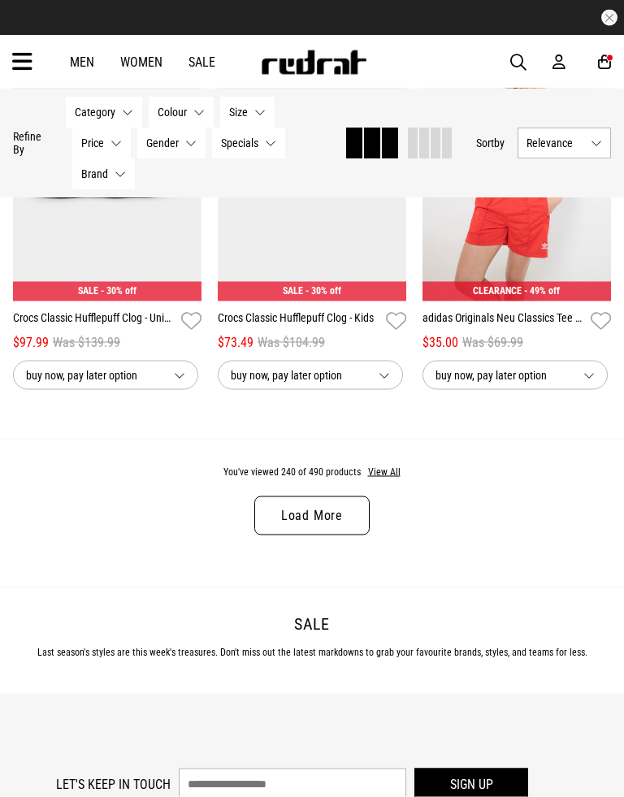
scroll to position [30727, 0]
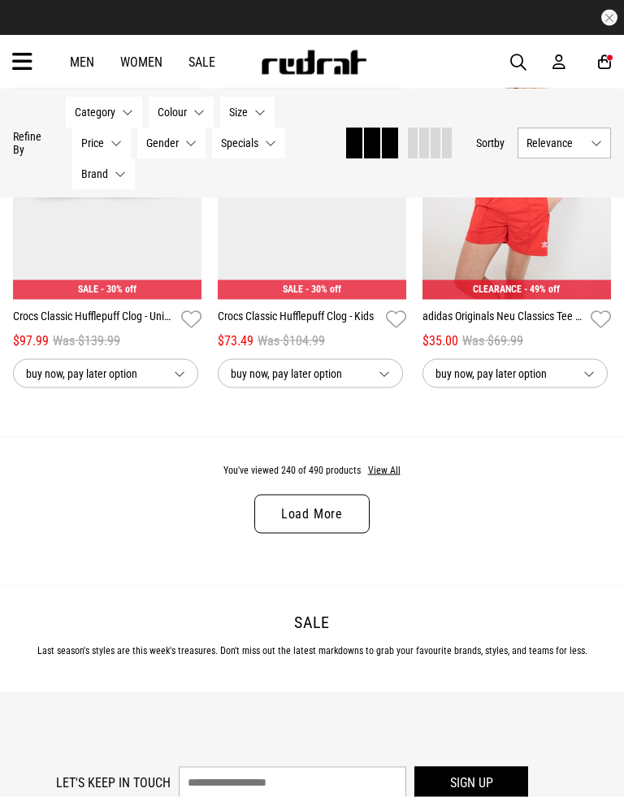
click at [331, 534] on link "Load More" at bounding box center [311, 514] width 115 height 39
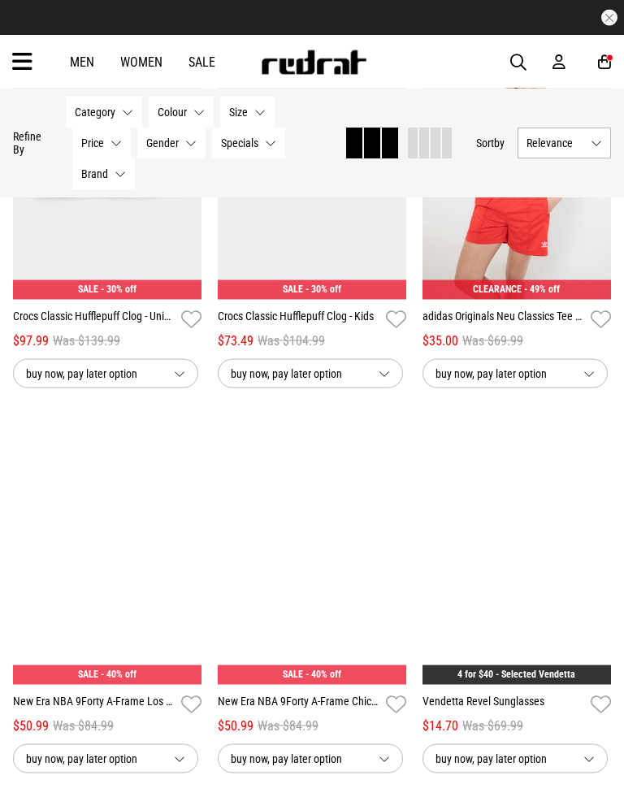
scroll to position [30728, 0]
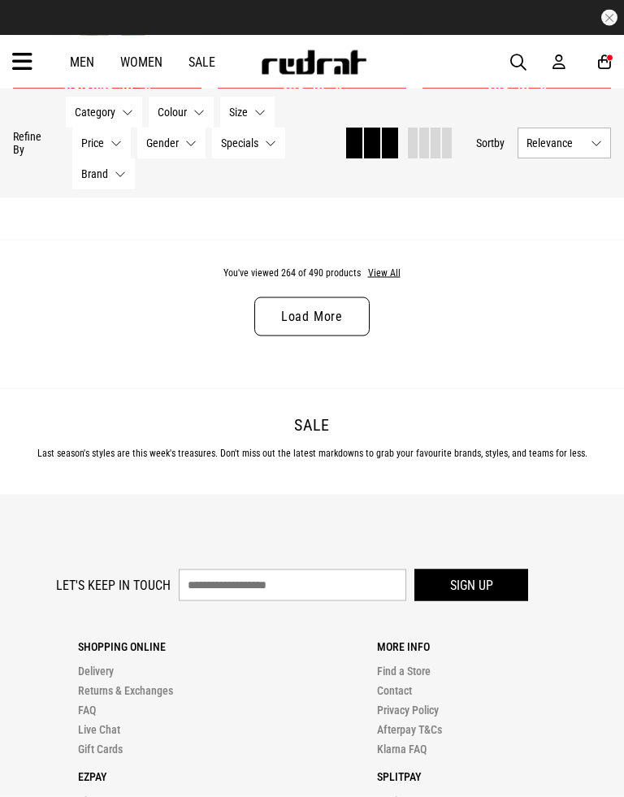
click at [335, 337] on link "Load More" at bounding box center [311, 317] width 115 height 39
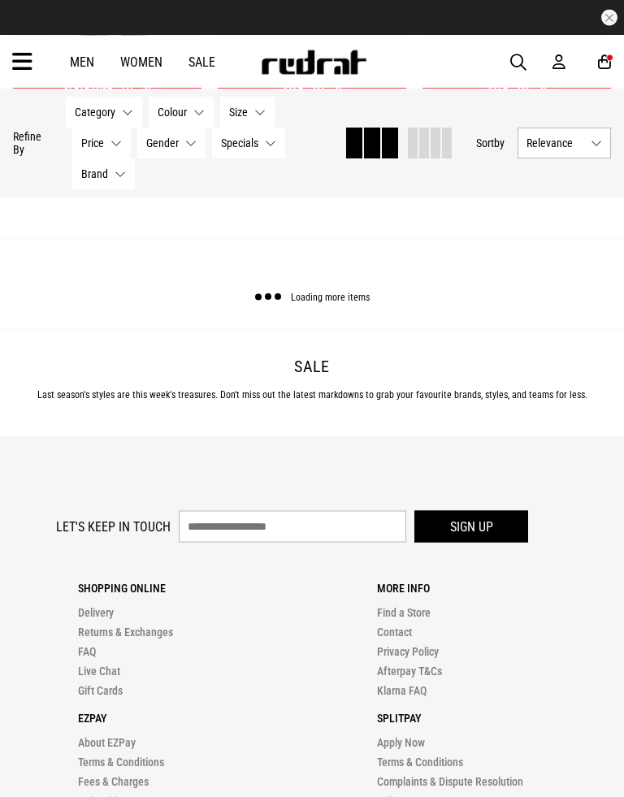
scroll to position [34006, 0]
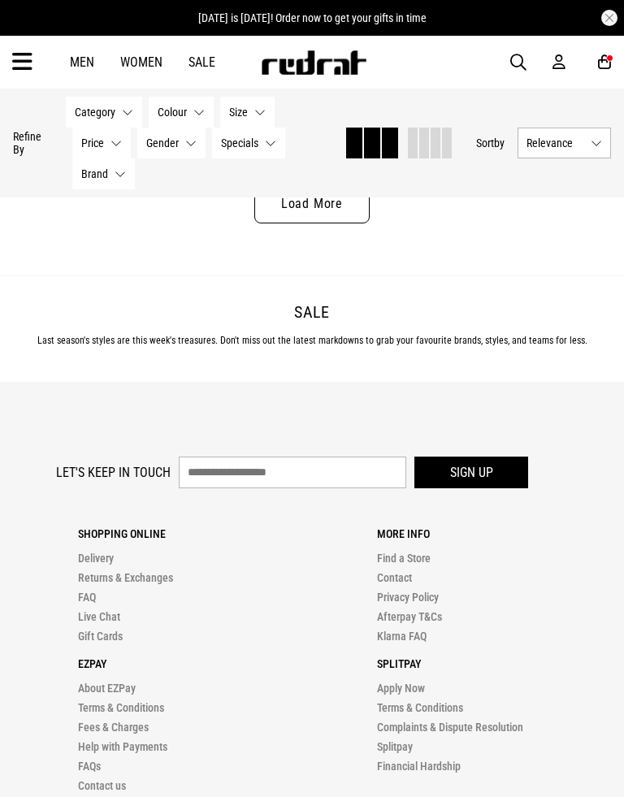
scroll to position [37232, 0]
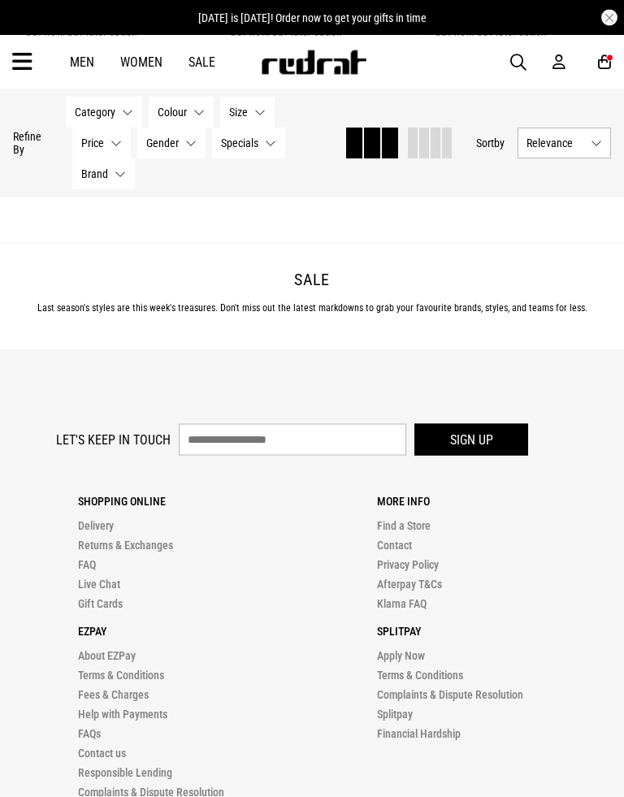
click at [335, 244] on div "You've viewed 288 of 490 products View All Load More" at bounding box center [312, 169] width 624 height 149
click at [322, 191] on link "Load More" at bounding box center [311, 171] width 115 height 39
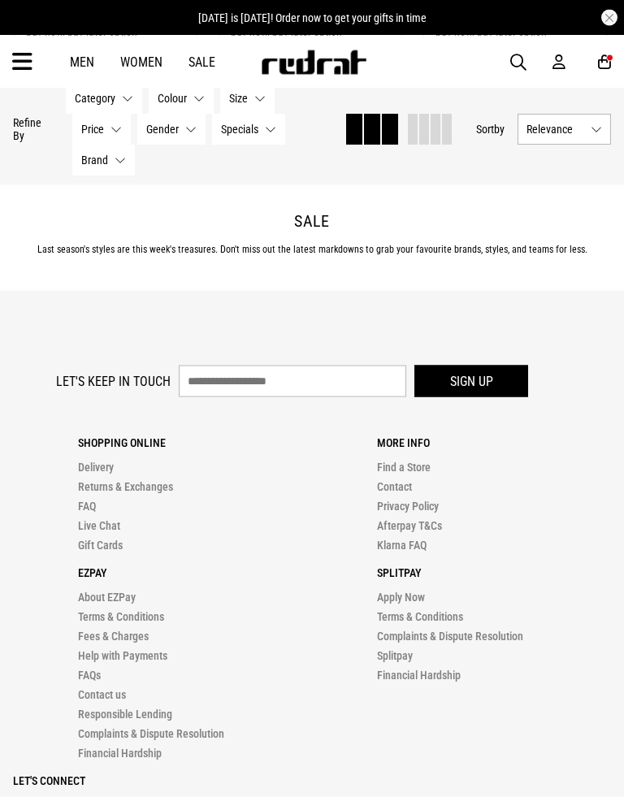
scroll to position [37233, 0]
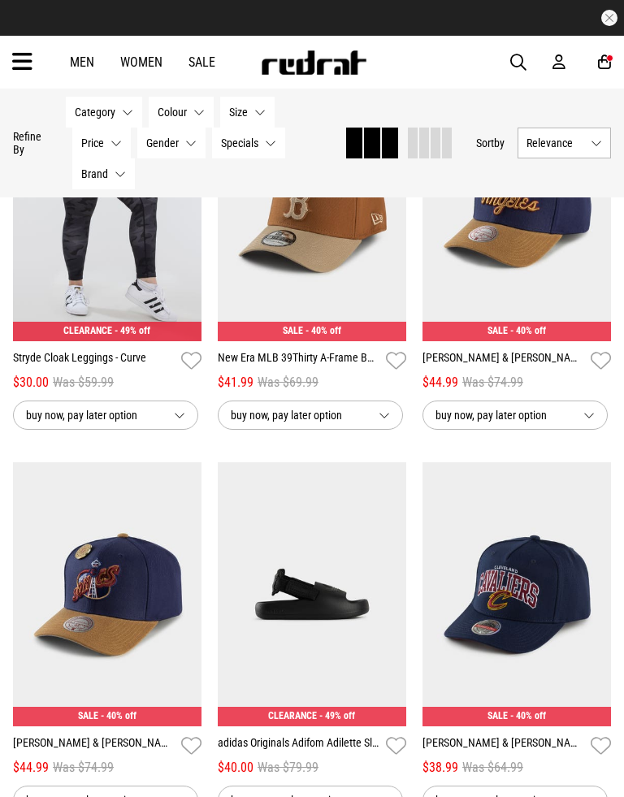
click at [315, 373] on link "New Era MLB 39Thirty A-Frame Boston Red Sox Canvas Chainstitch Fitted Cap" at bounding box center [299, 362] width 162 height 24
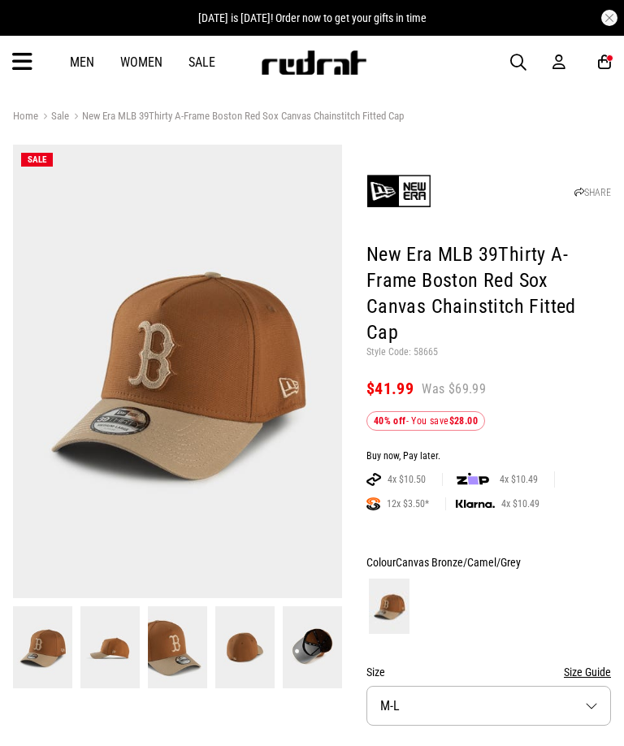
click at [596, 686] on button "Size M-L" at bounding box center [489, 706] width 245 height 40
click at [592, 686] on button "Size M-L" at bounding box center [489, 706] width 245 height 40
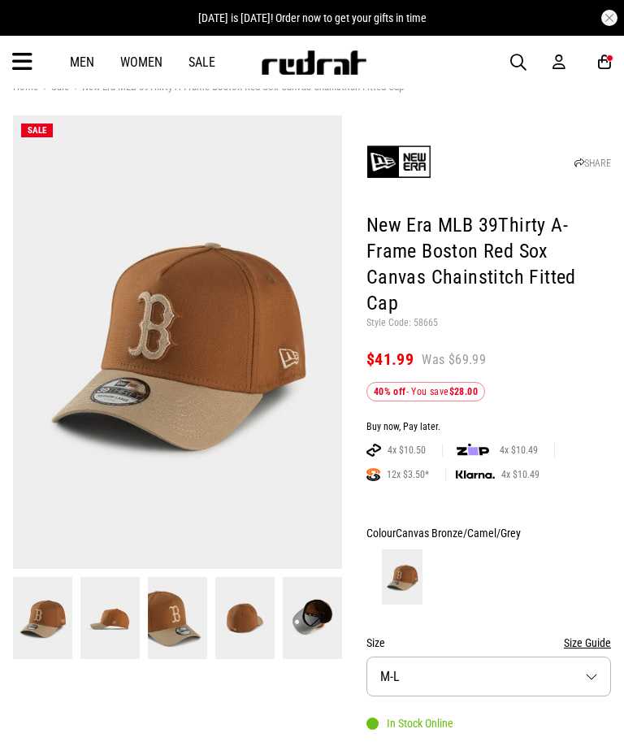
click at [585, 667] on button "Size M-L" at bounding box center [489, 677] width 245 height 40
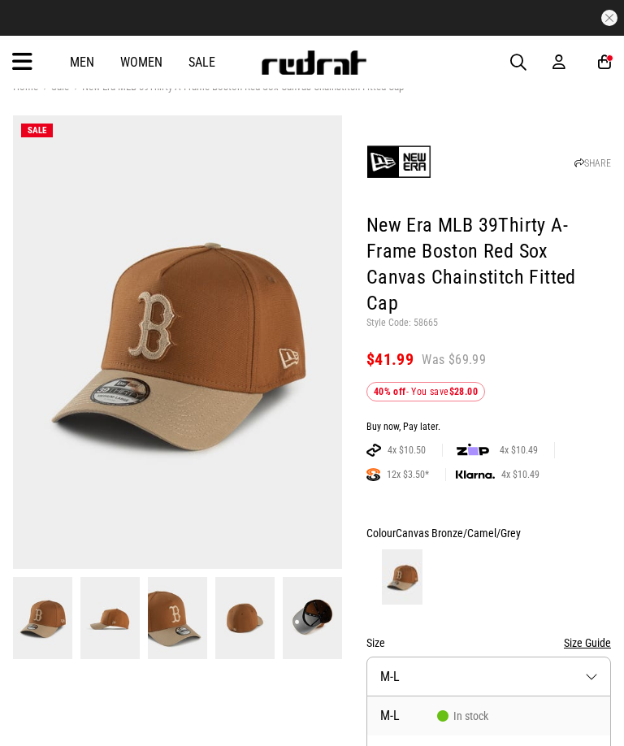
scroll to position [29, 0]
click at [505, 697] on li "M-L In stock" at bounding box center [488, 716] width 243 height 39
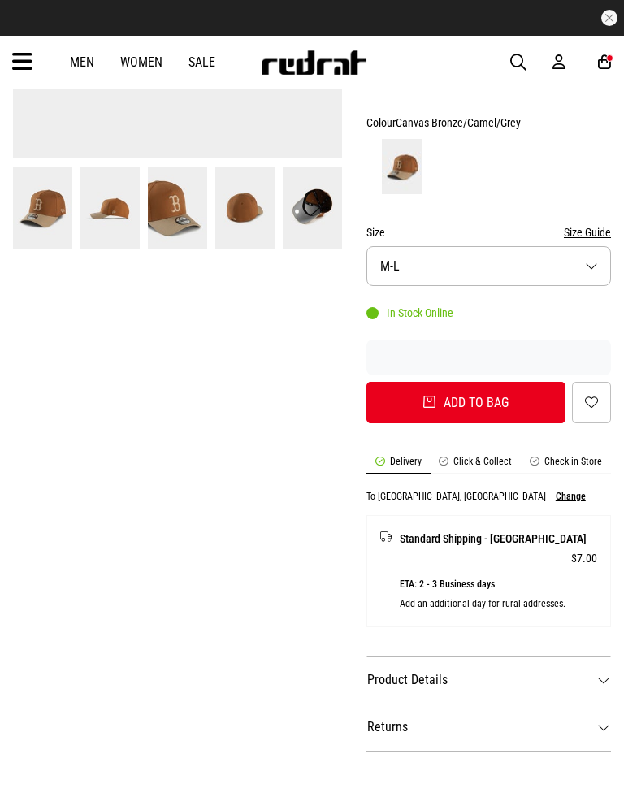
scroll to position [463, 0]
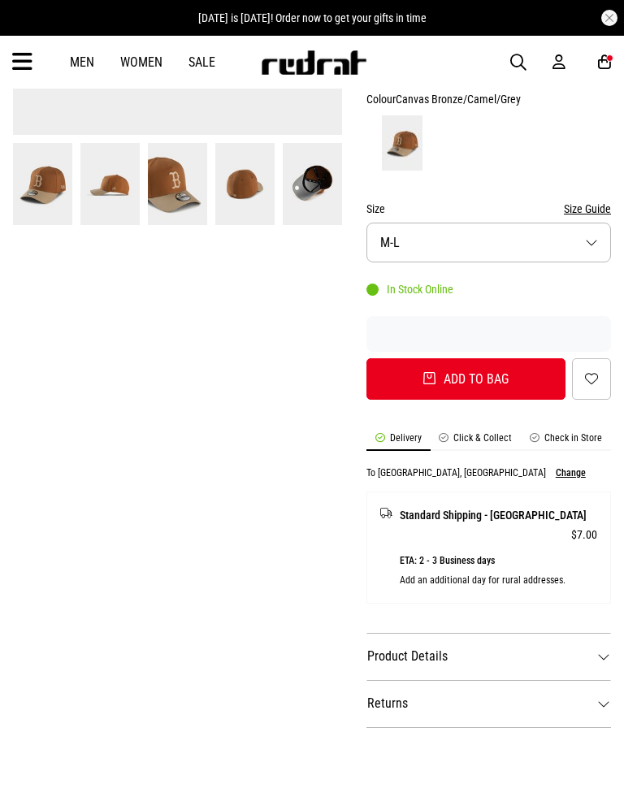
click at [502, 358] on button "Add to bag" at bounding box center [466, 378] width 199 height 41
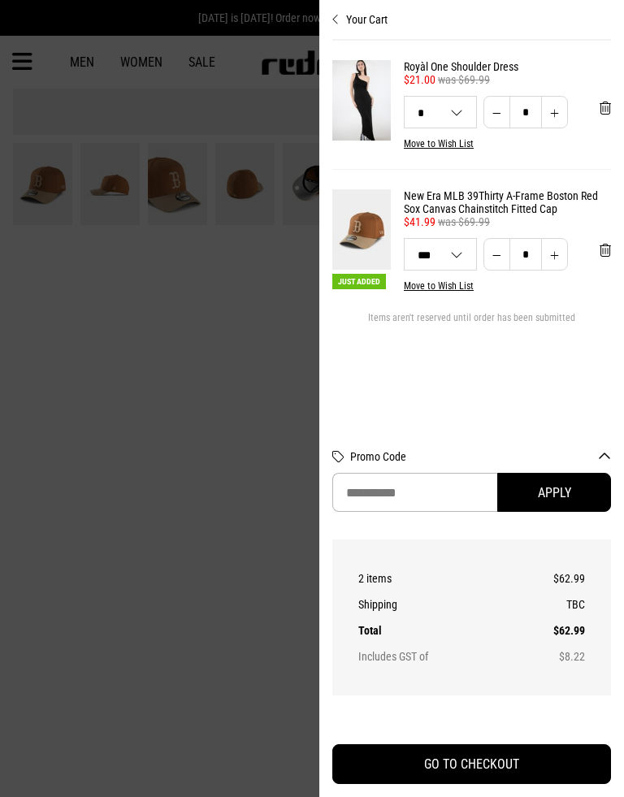
click at [193, 576] on div at bounding box center [312, 398] width 624 height 797
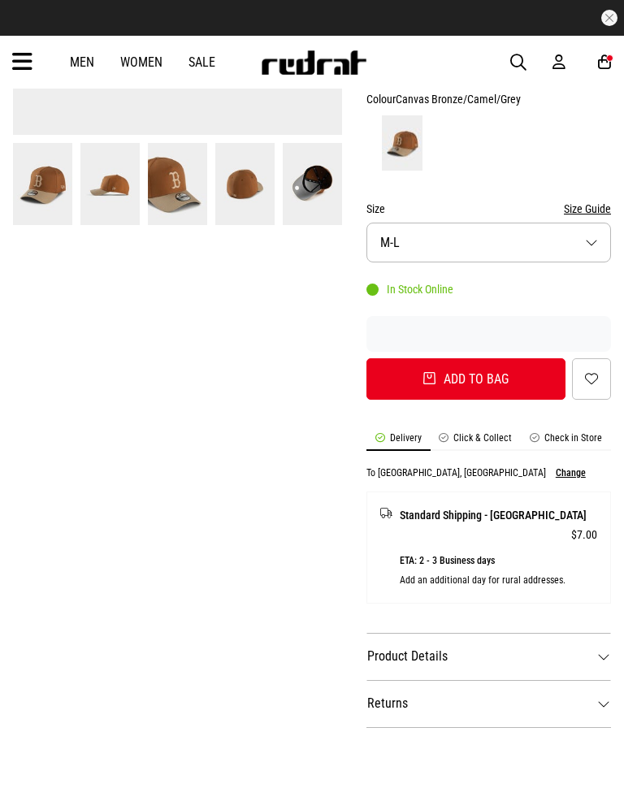
click at [193, 62] on link "Sale" at bounding box center [202, 61] width 27 height 15
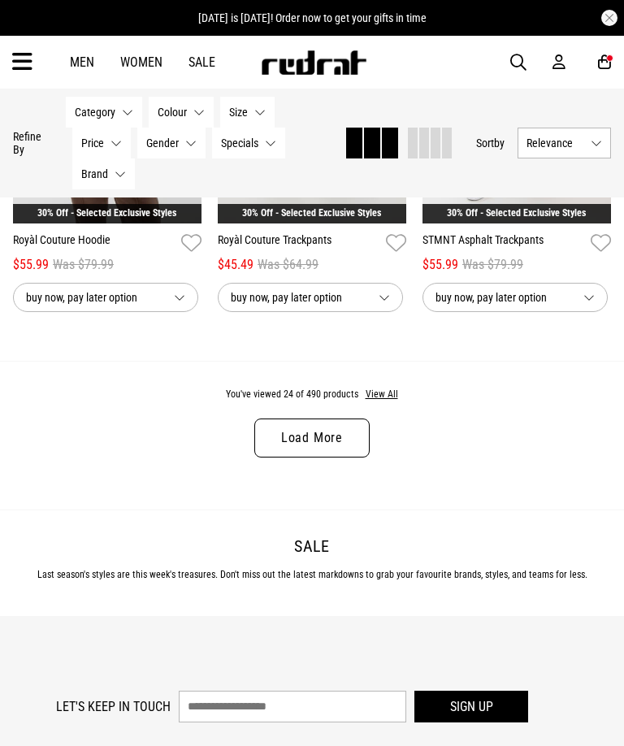
scroll to position [3035, 0]
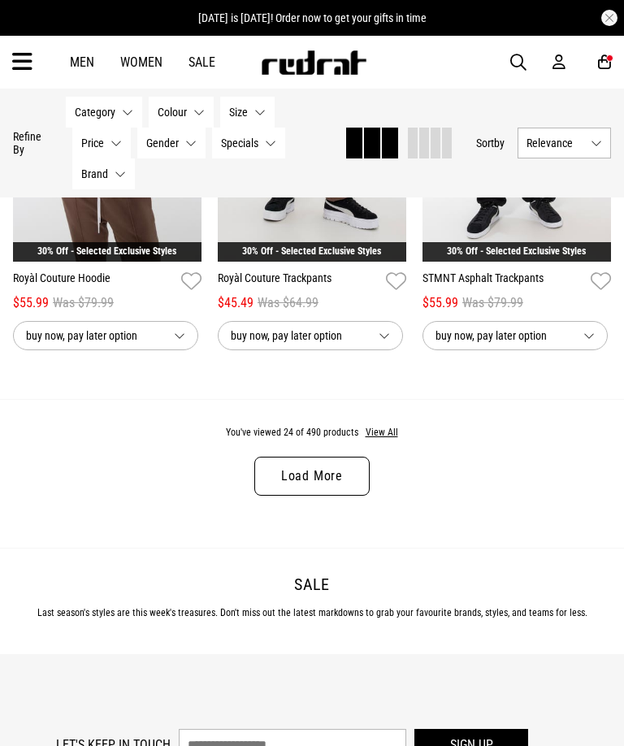
click at [331, 493] on link "Load More" at bounding box center [311, 476] width 115 height 39
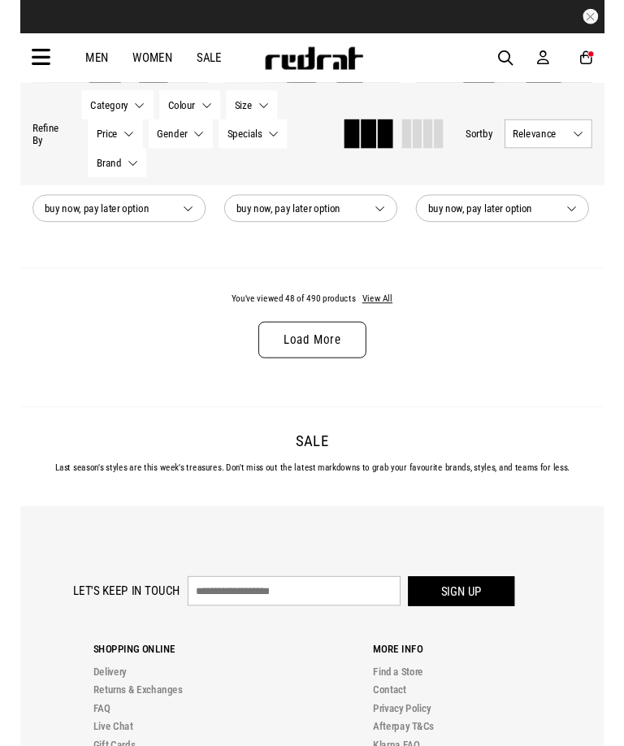
scroll to position [6201, 0]
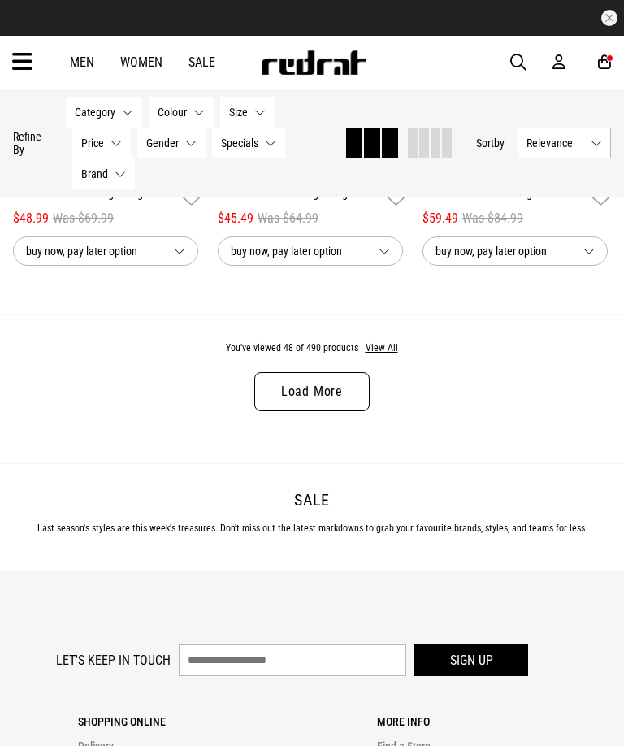
click at [354, 411] on link "Load More" at bounding box center [311, 391] width 115 height 39
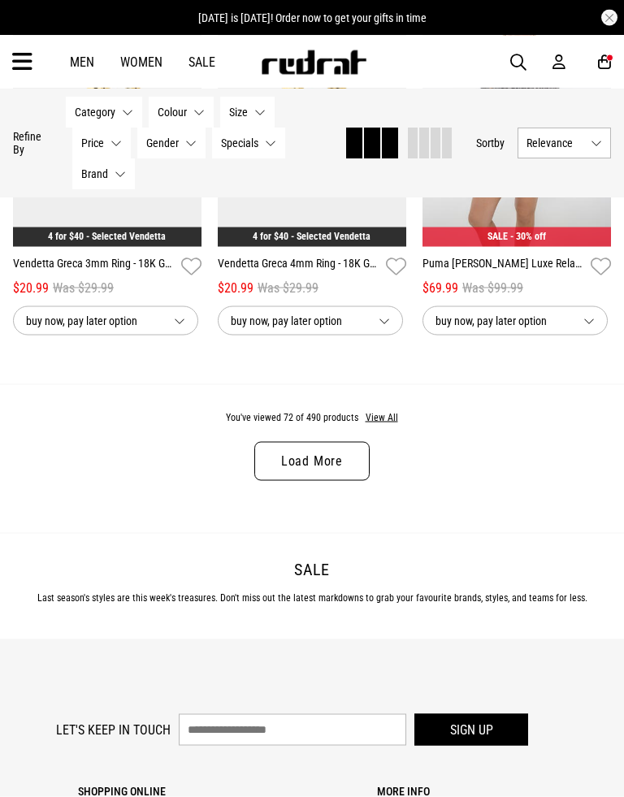
scroll to position [9290, 0]
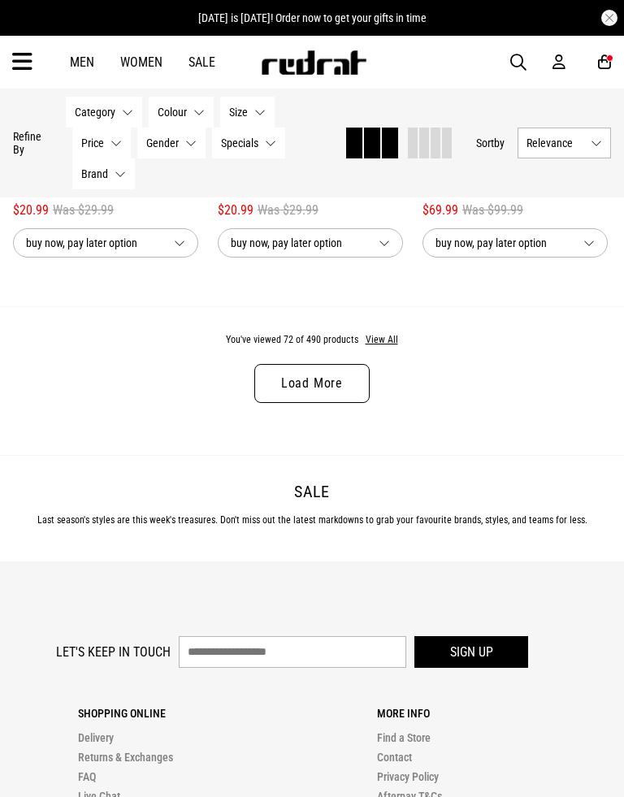
click at [348, 403] on link "Load More" at bounding box center [311, 383] width 115 height 39
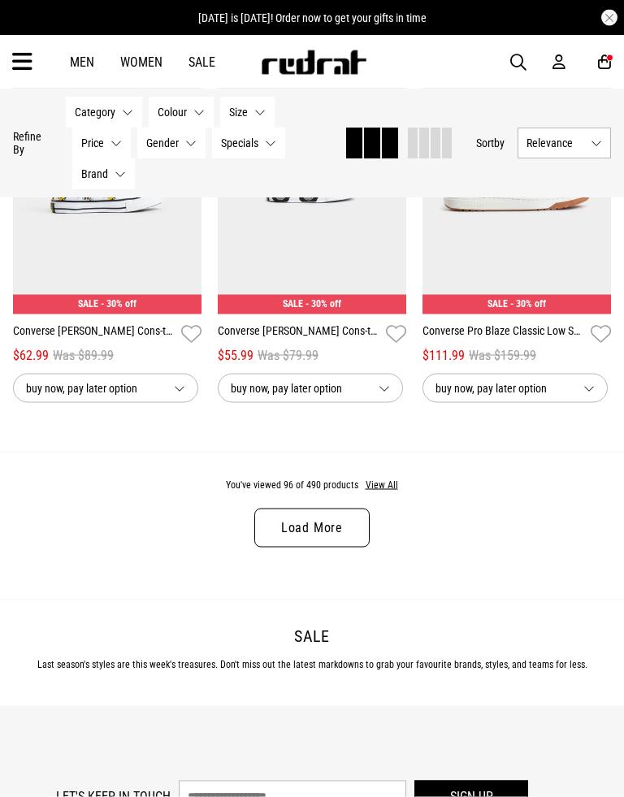
click at [347, 548] on link "Load More" at bounding box center [311, 528] width 115 height 39
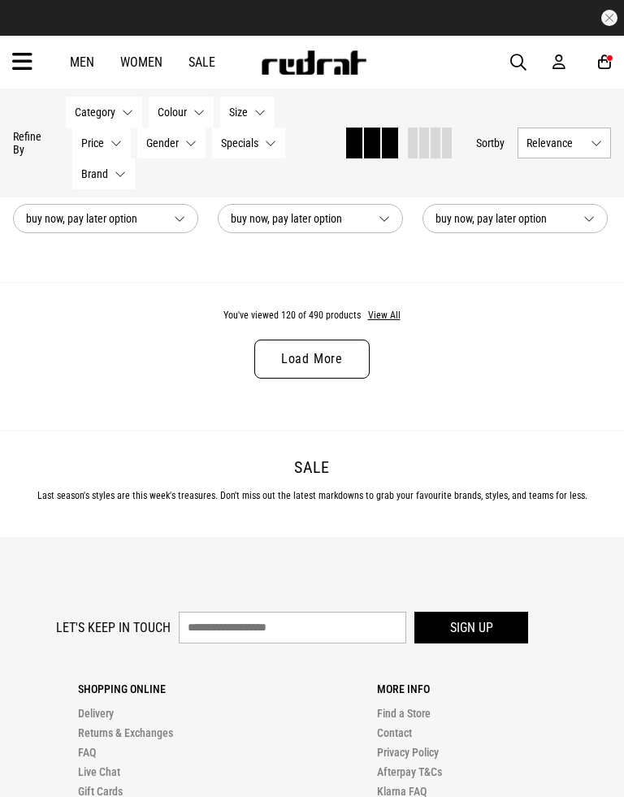
scroll to position [15574, 0]
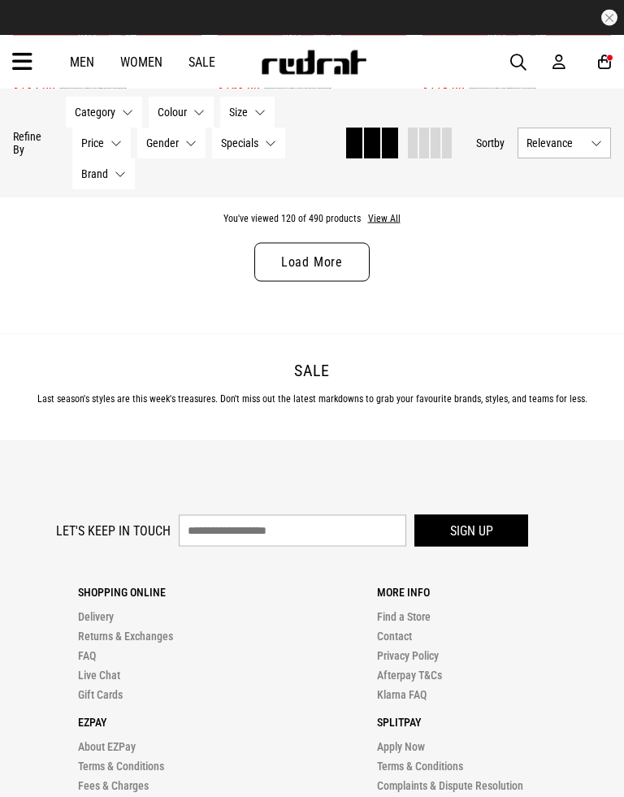
click at [386, 318] on div "You've viewed 120 of 490 products View All Load More" at bounding box center [312, 259] width 624 height 149
click at [344, 282] on link "Load More" at bounding box center [311, 262] width 115 height 39
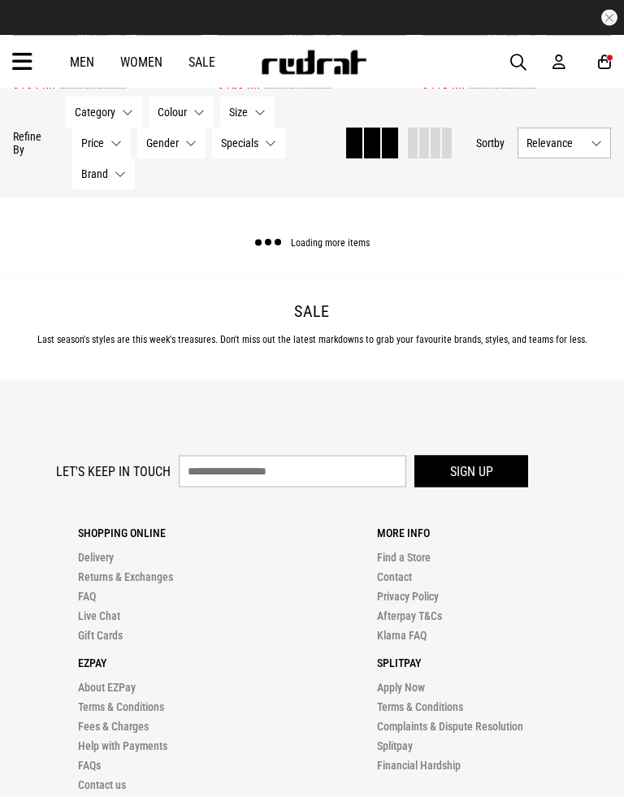
scroll to position [15575, 0]
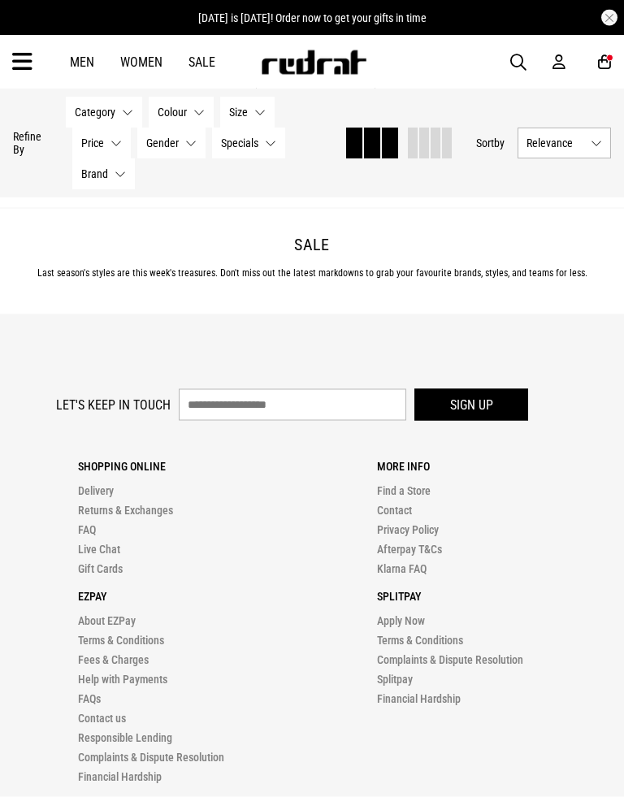
scroll to position [18642, 0]
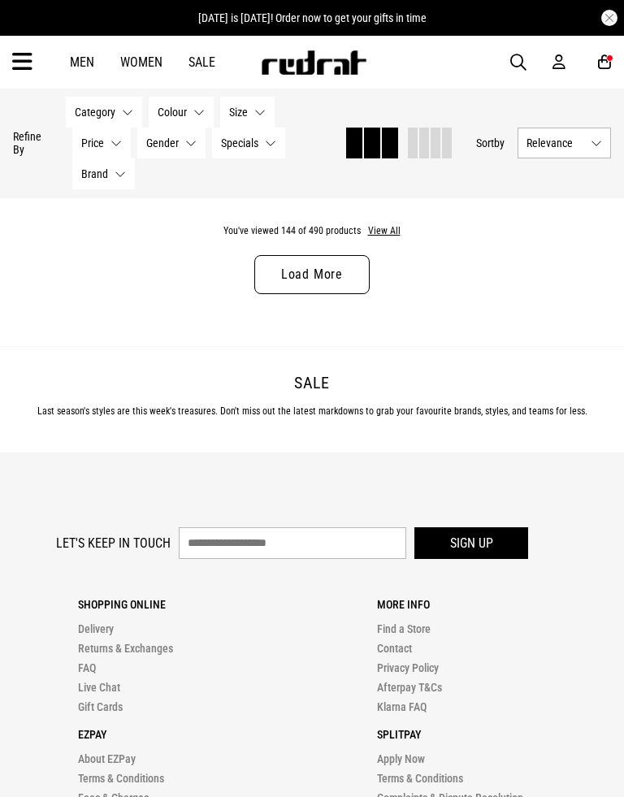
click at [354, 319] on div "You've viewed 144 of 490 products View All Load More" at bounding box center [312, 272] width 624 height 149
click at [351, 294] on link "Load More" at bounding box center [311, 274] width 115 height 39
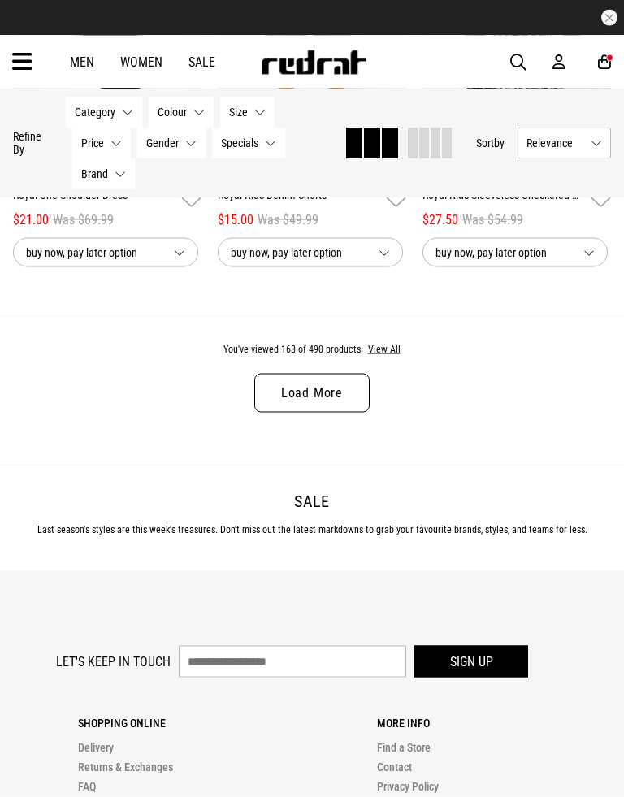
scroll to position [21788, 0]
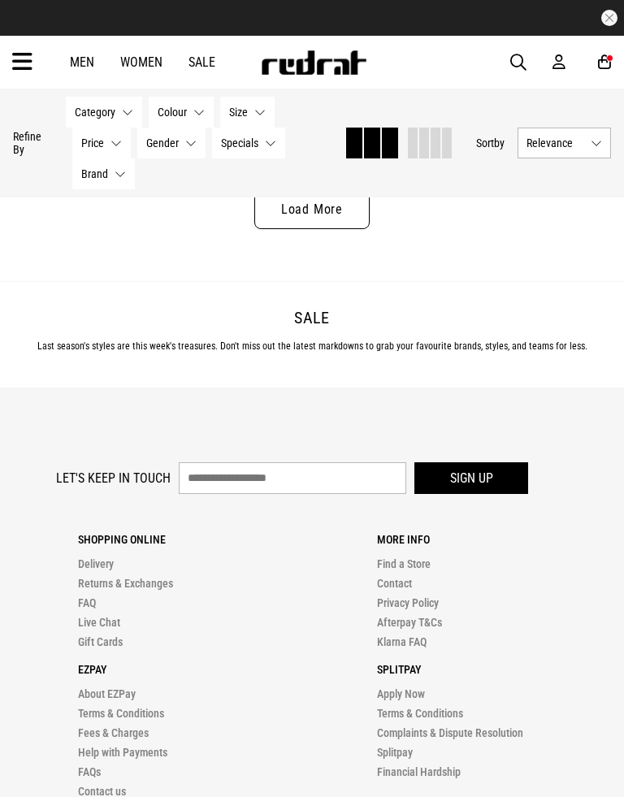
click at [360, 229] on link "Load More" at bounding box center [311, 209] width 115 height 39
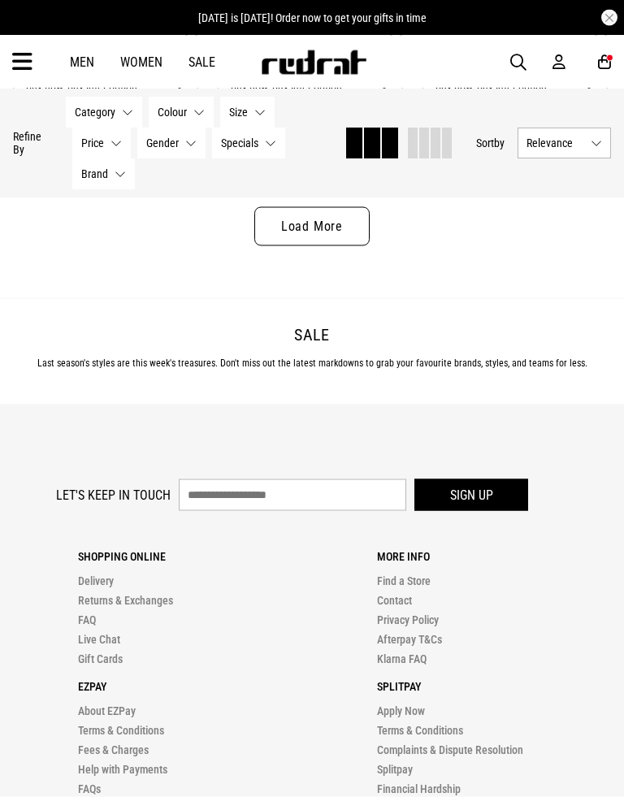
click at [318, 246] on link "Load More" at bounding box center [311, 226] width 115 height 39
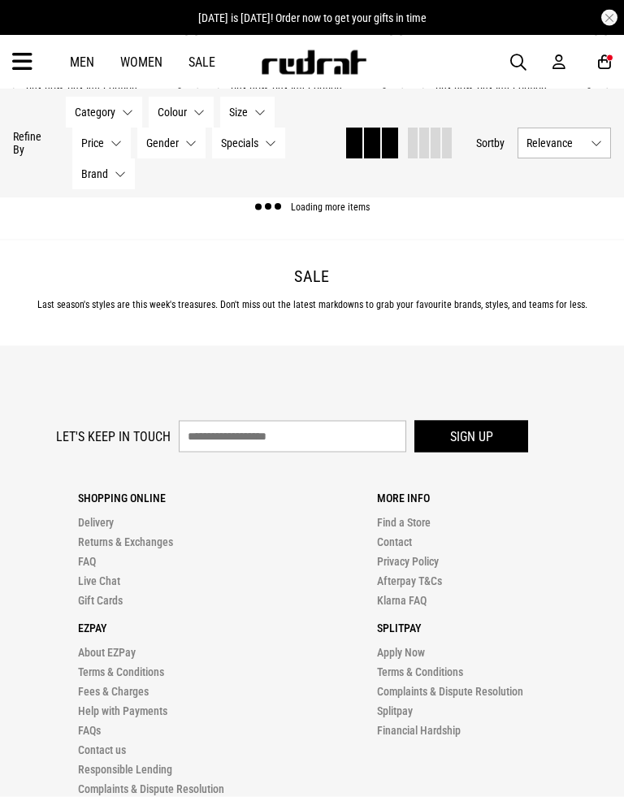
scroll to position [24853, 0]
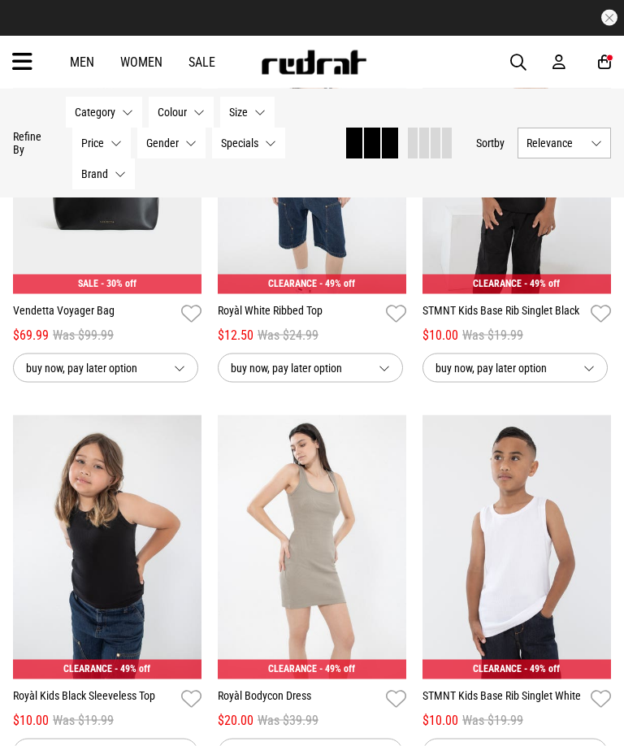
scroll to position [27218, 0]
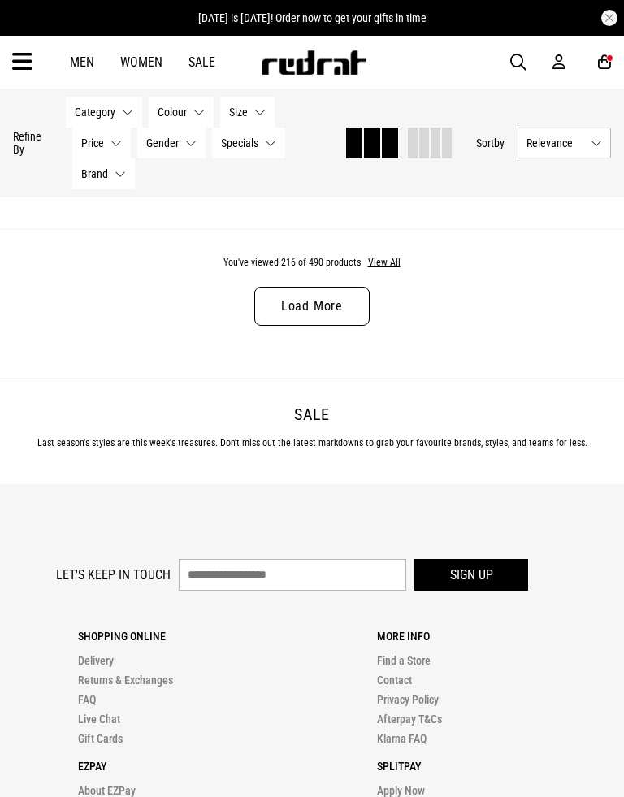
click at [324, 326] on link "Load More" at bounding box center [311, 306] width 115 height 39
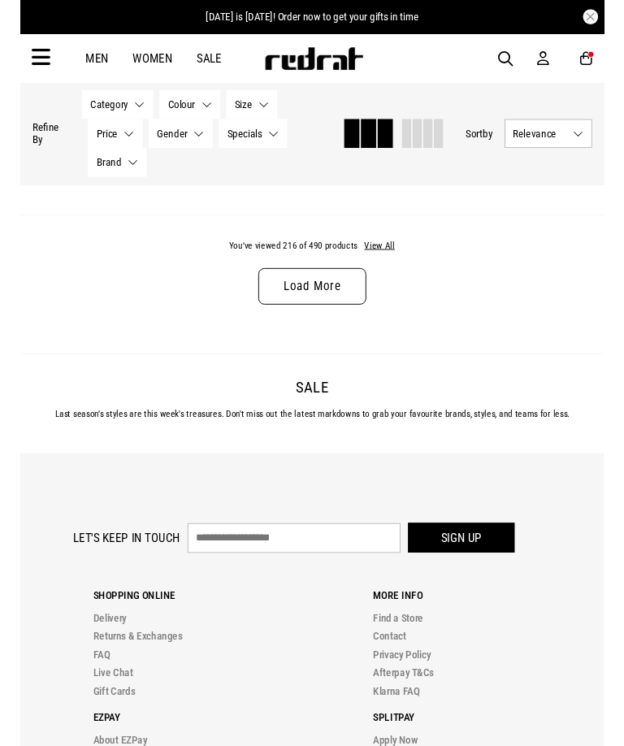
scroll to position [27843, 0]
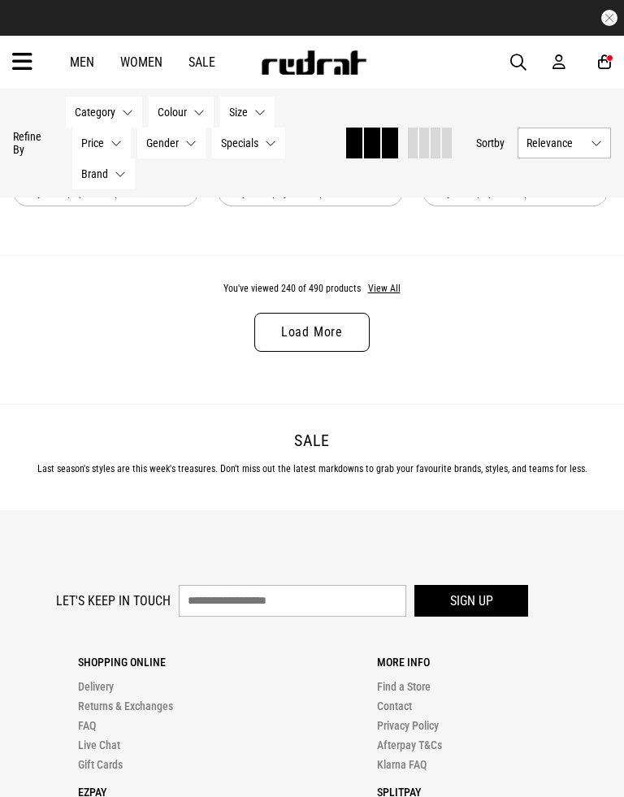
scroll to position [30943, 0]
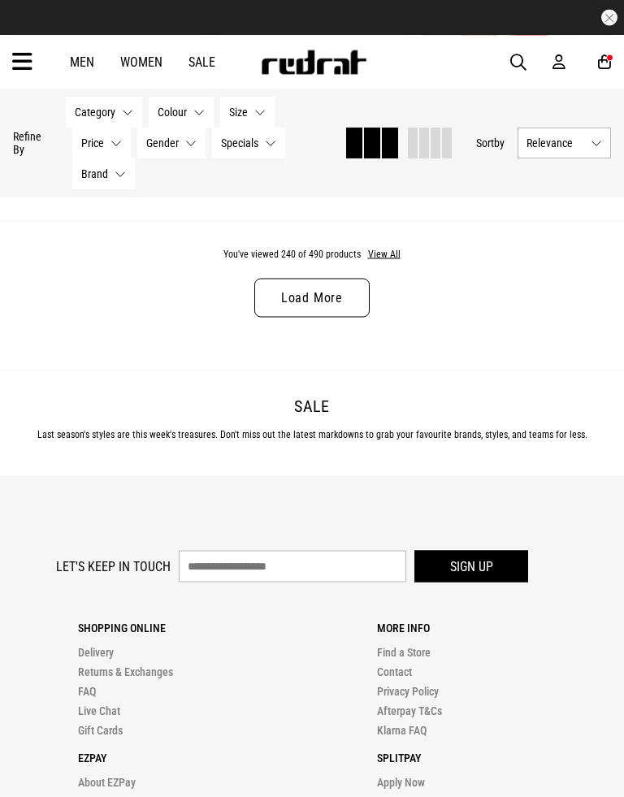
click at [315, 318] on link "Load More" at bounding box center [311, 298] width 115 height 39
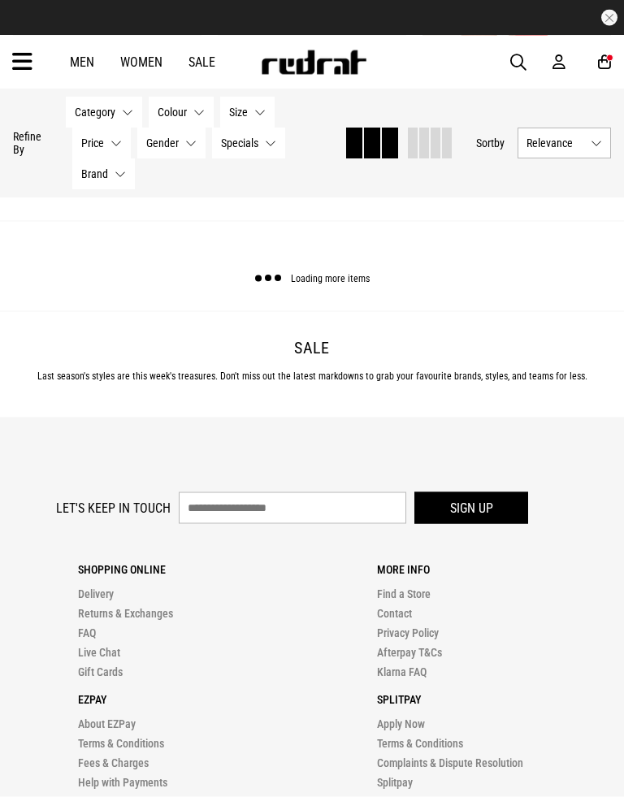
scroll to position [30943, 0]
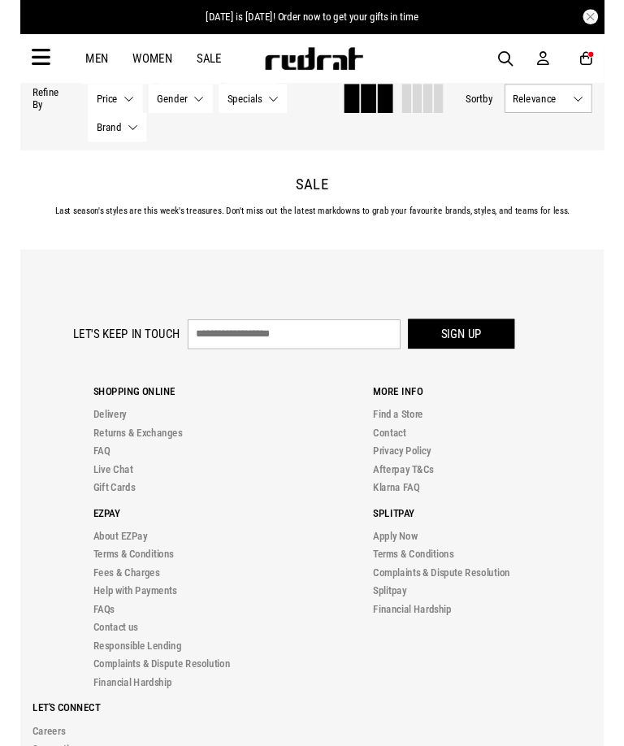
scroll to position [34158, 0]
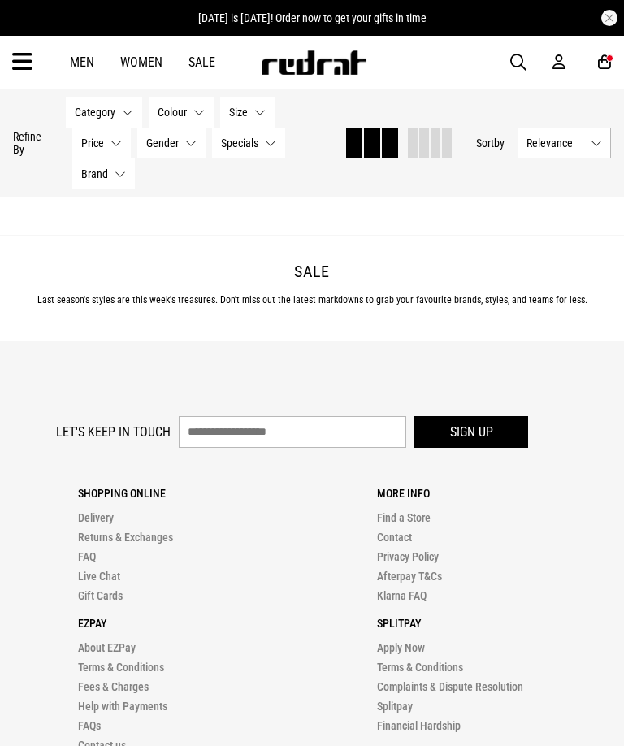
click at [332, 183] on link "Load More" at bounding box center [311, 163] width 115 height 39
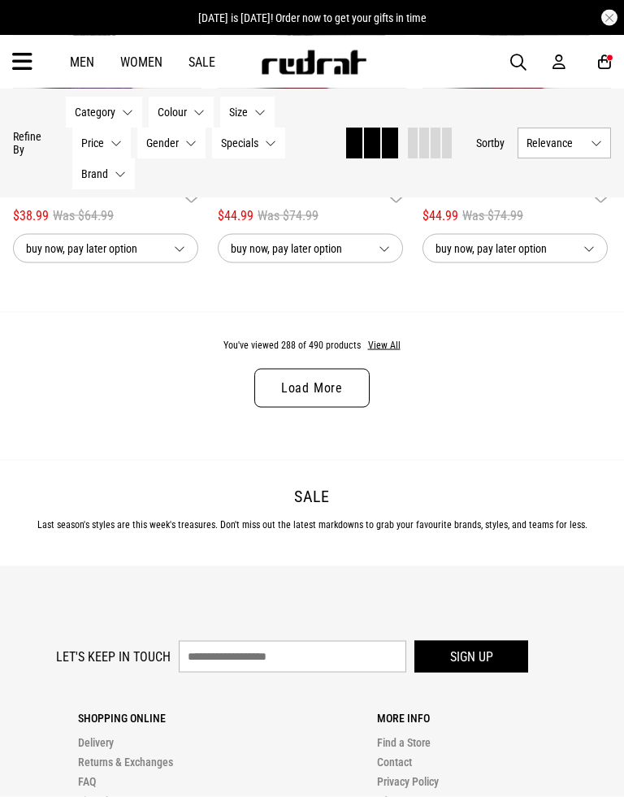
click at [325, 408] on link "Load More" at bounding box center [311, 388] width 115 height 39
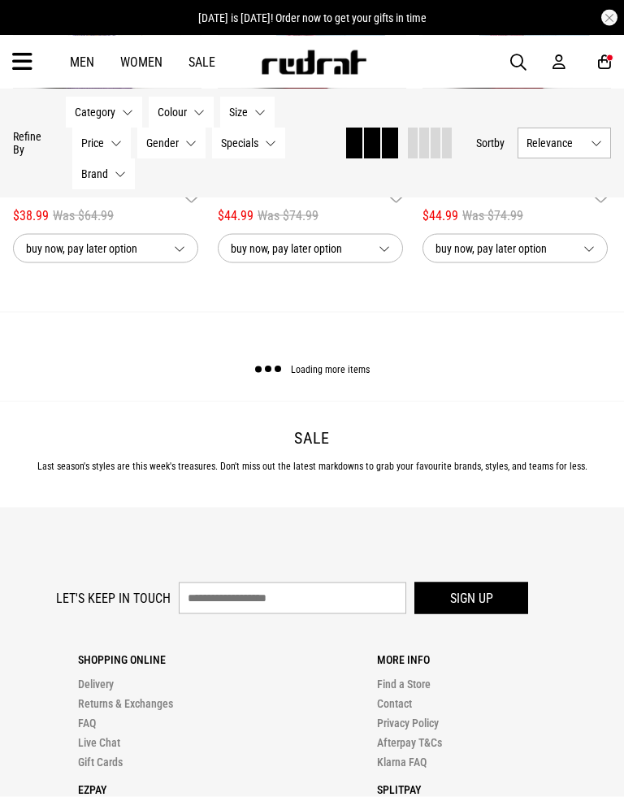
scroll to position [37015, 0]
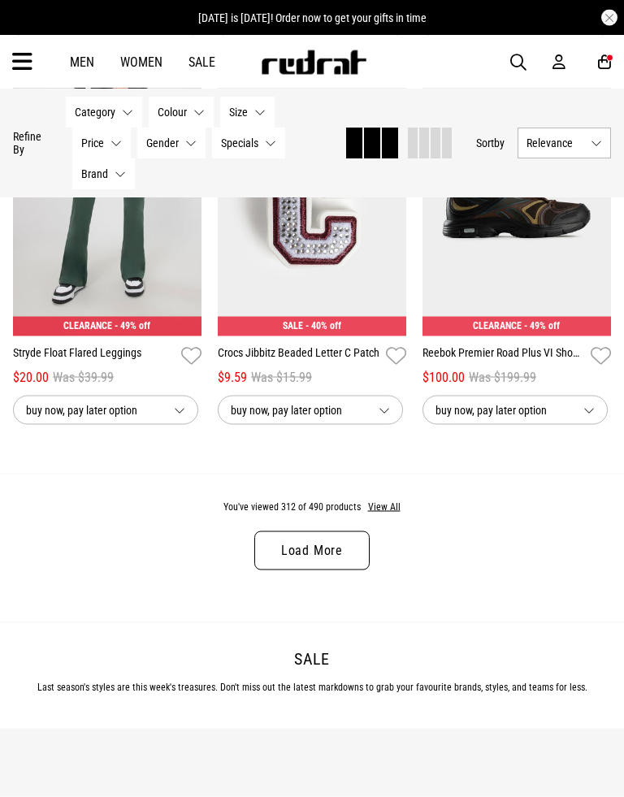
scroll to position [39935, 0]
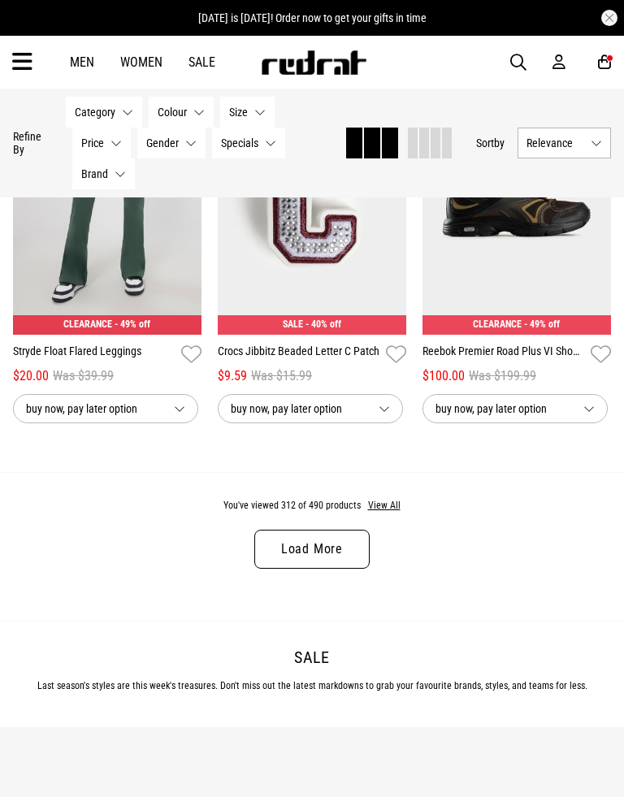
click at [316, 569] on link "Load More" at bounding box center [311, 549] width 115 height 39
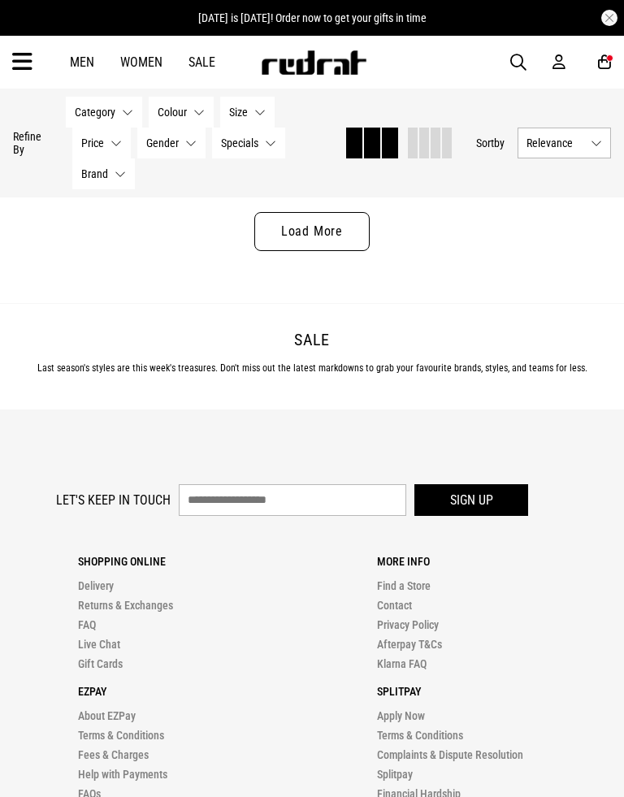
scroll to position [43343, 0]
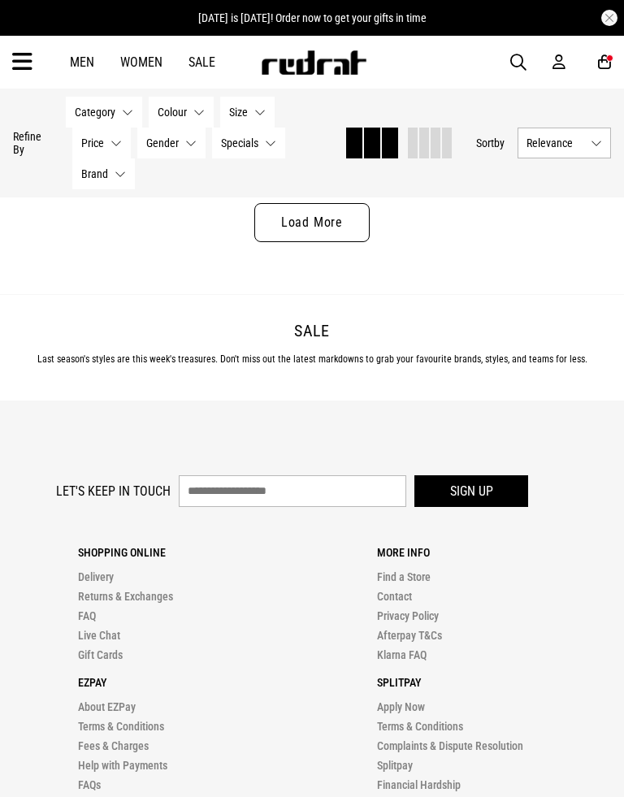
click at [335, 242] on link "Load More" at bounding box center [311, 222] width 115 height 39
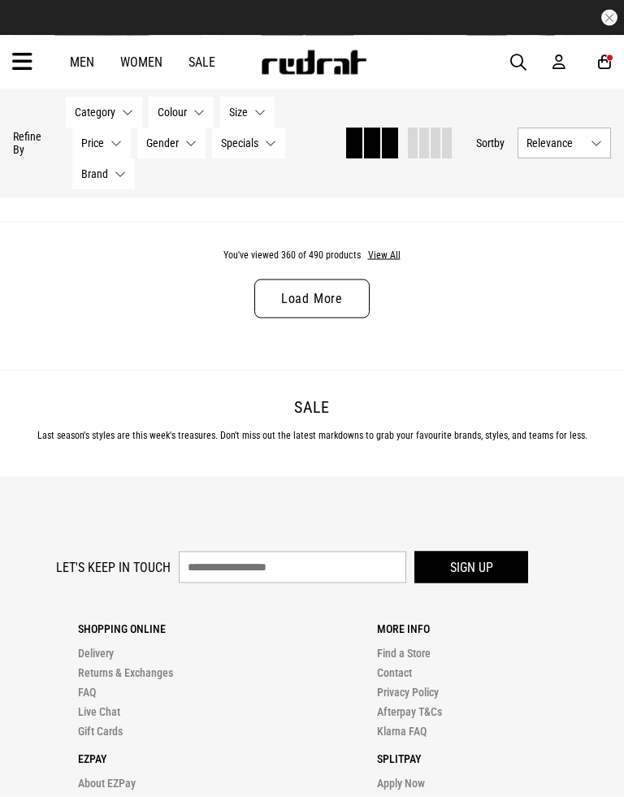
click at [324, 319] on link "Load More" at bounding box center [311, 299] width 115 height 39
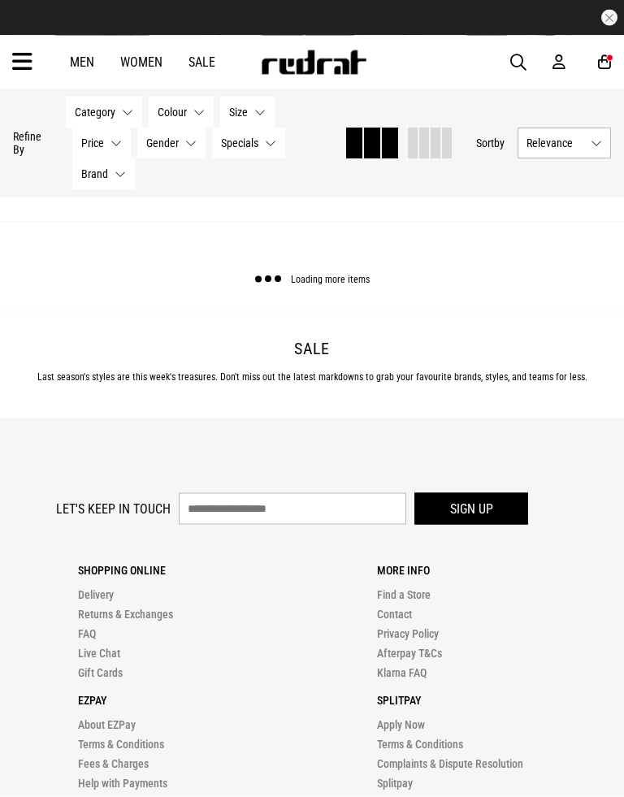
scroll to position [46348, 0]
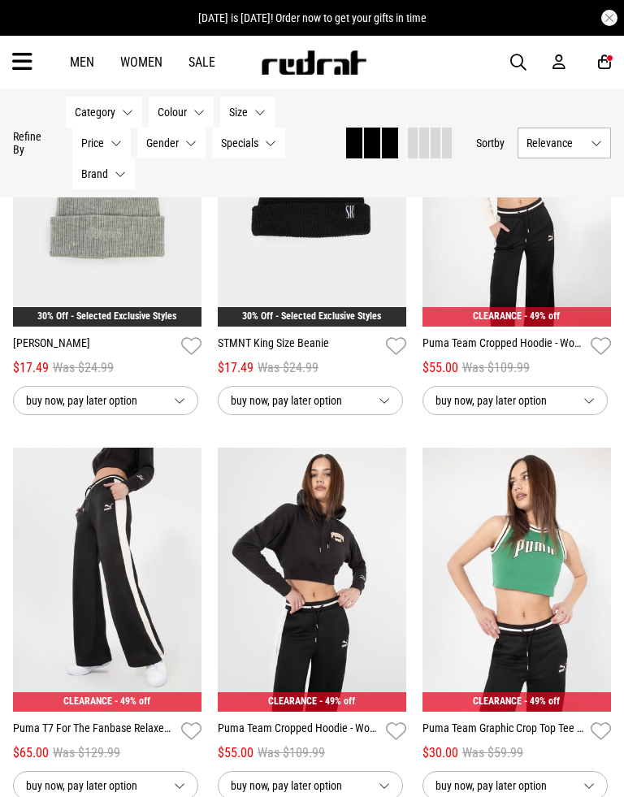
scroll to position [48806, 0]
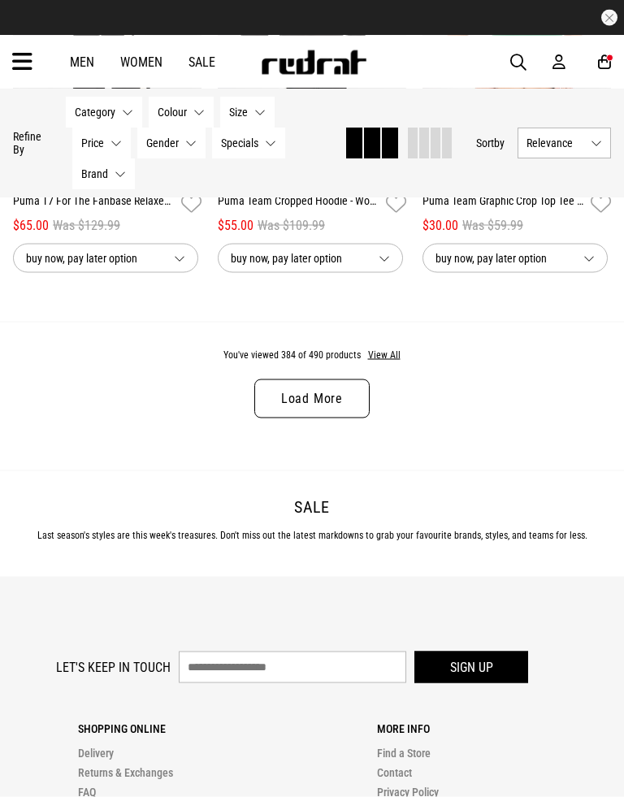
click at [344, 419] on link "Load More" at bounding box center [311, 399] width 115 height 39
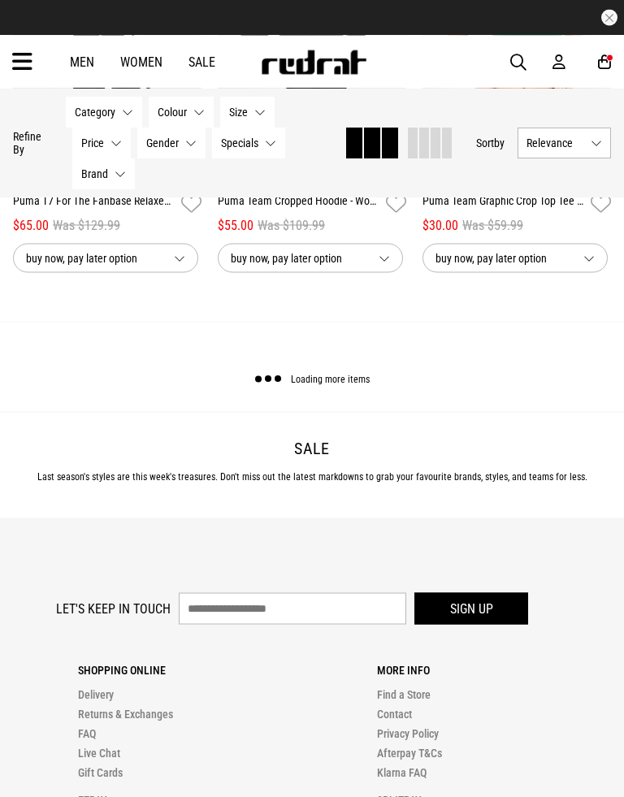
scroll to position [49329, 0]
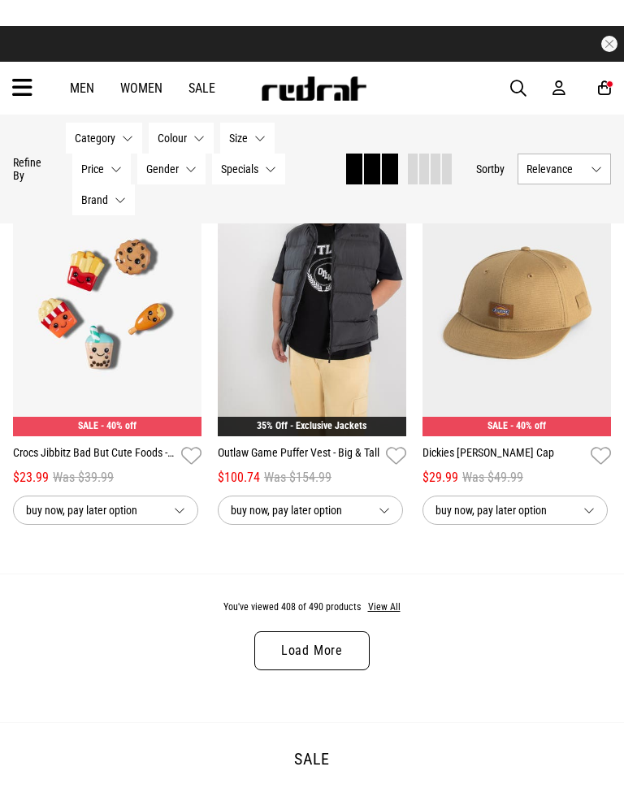
scroll to position [52646, 0]
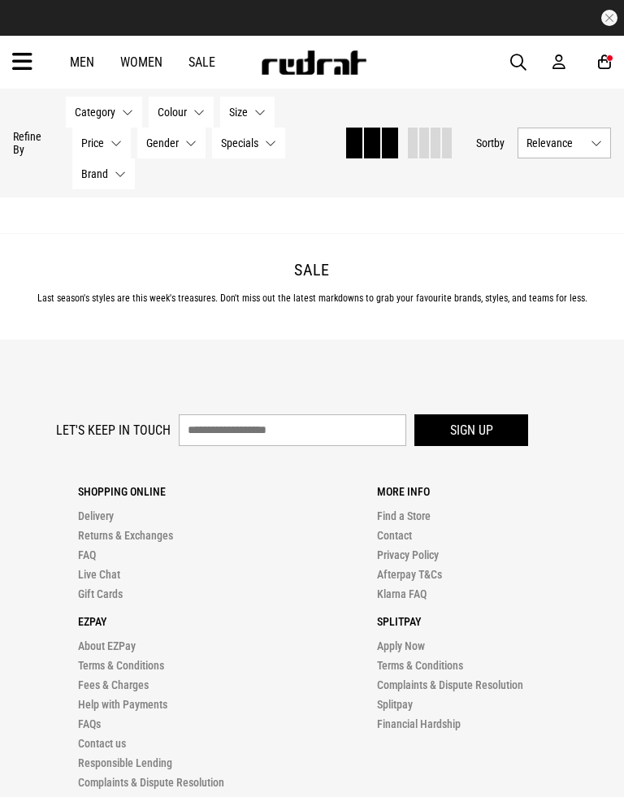
click at [327, 181] on link "Load More" at bounding box center [311, 161] width 115 height 39
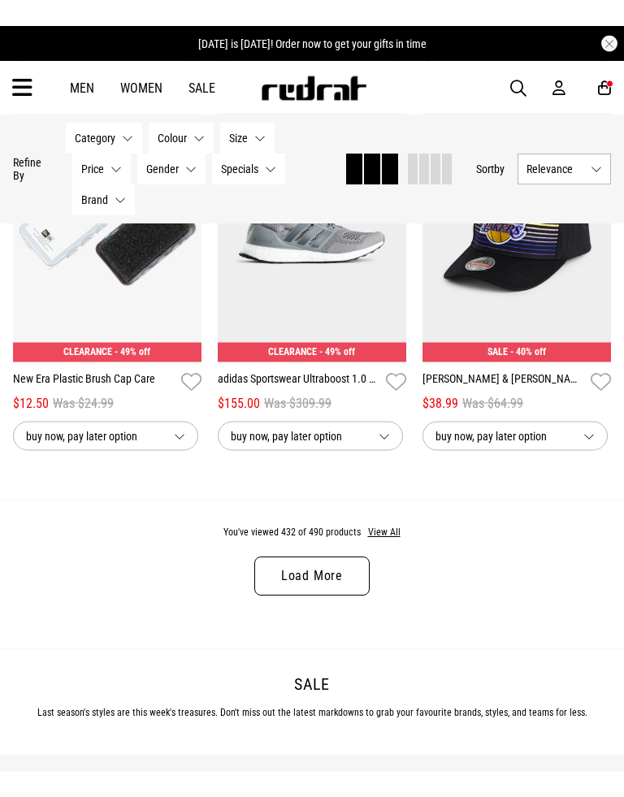
scroll to position [55727, 0]
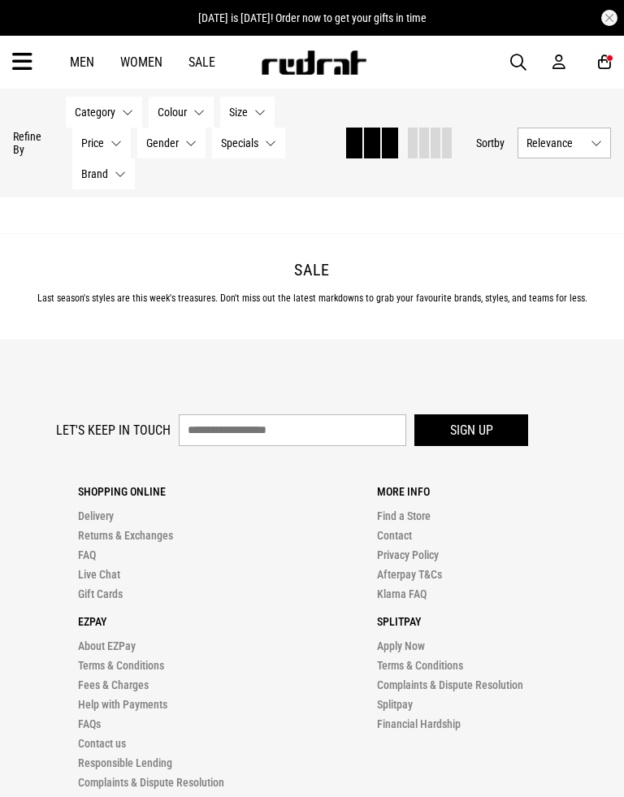
click at [333, 181] on link "Load More" at bounding box center [311, 161] width 115 height 39
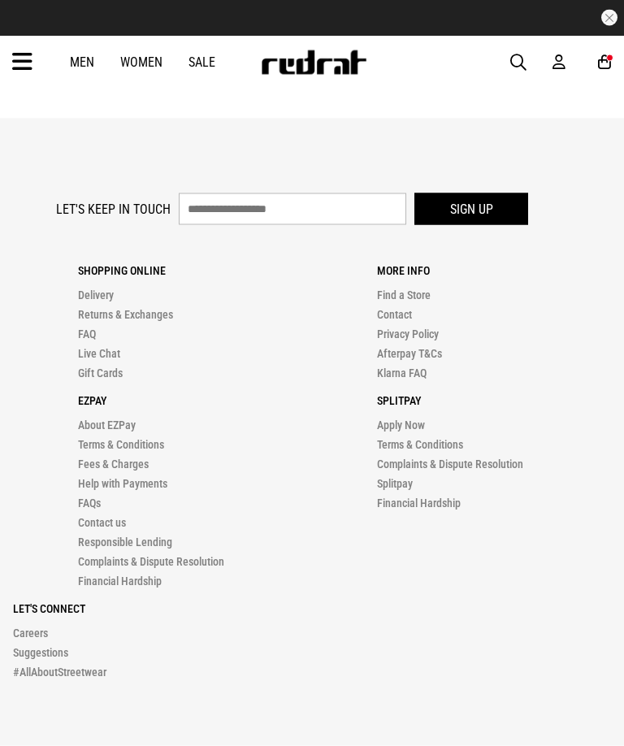
scroll to position [59030, 0]
